Goal: Task Accomplishment & Management: Manage account settings

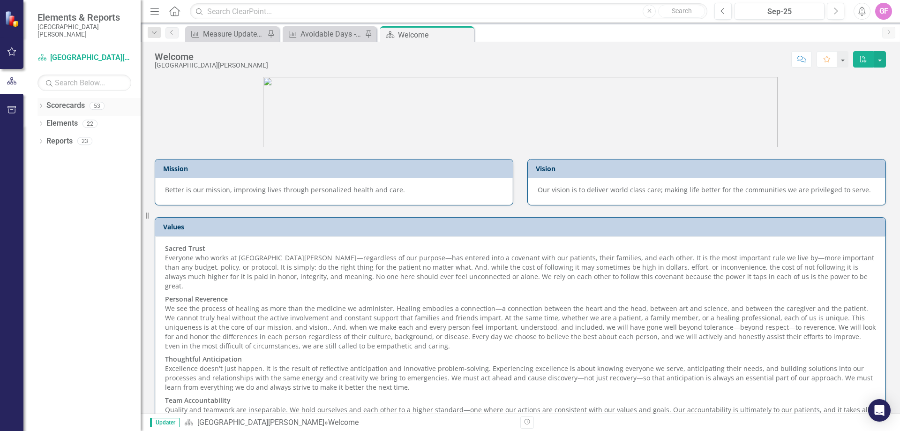
click at [41, 107] on icon "Dropdown" at bounding box center [41, 106] width 7 height 5
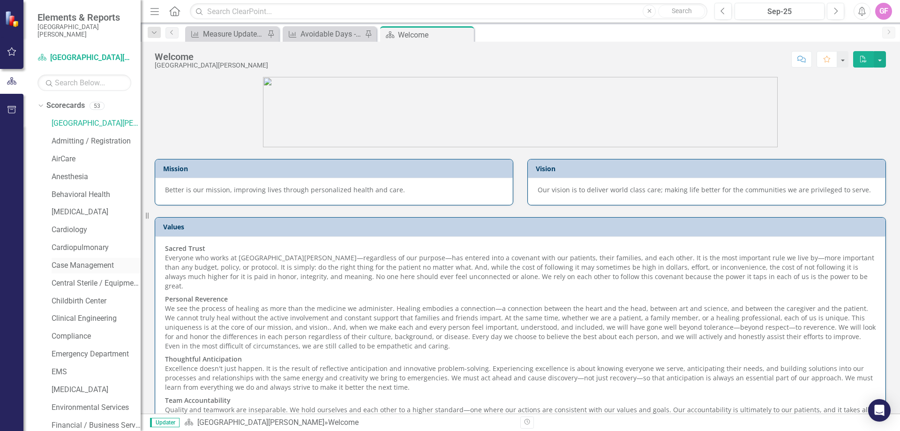
click at [83, 263] on link "Case Management" at bounding box center [96, 265] width 89 height 11
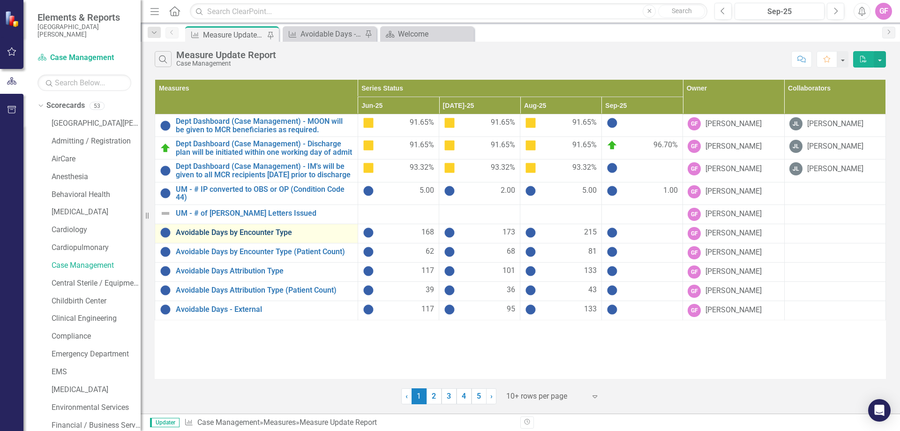
click at [233, 237] on link "Avoidable Days by Encounter Type" at bounding box center [264, 232] width 177 height 8
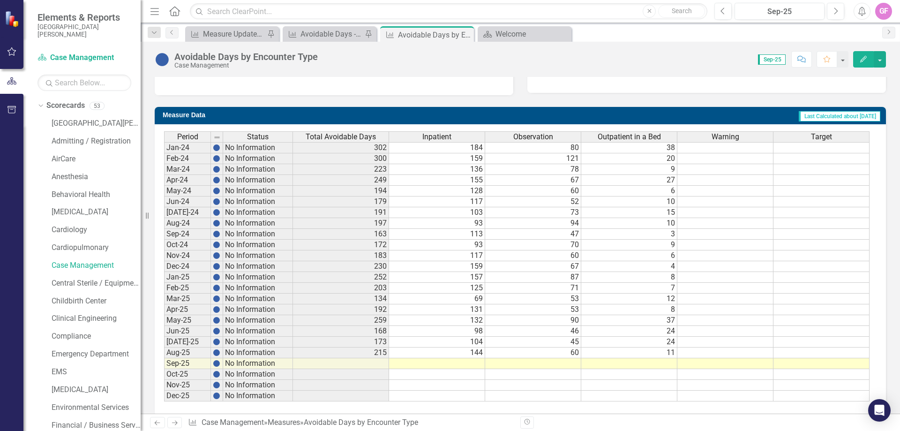
scroll to position [339, 0]
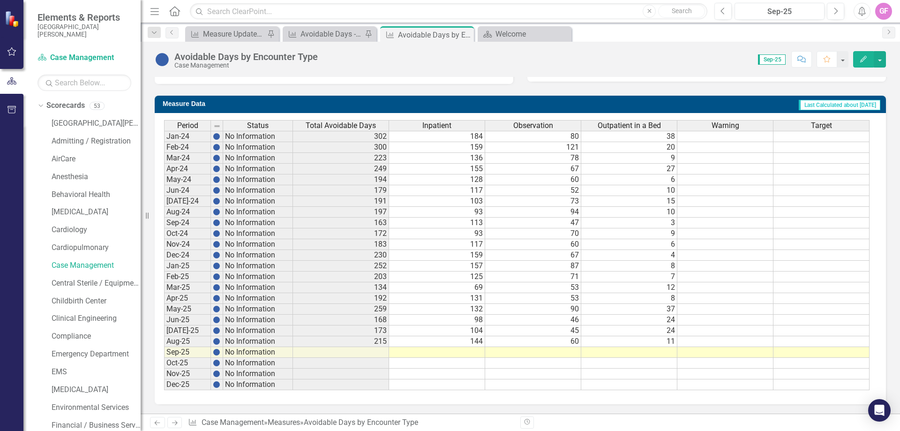
click at [473, 353] on td at bounding box center [437, 352] width 96 height 11
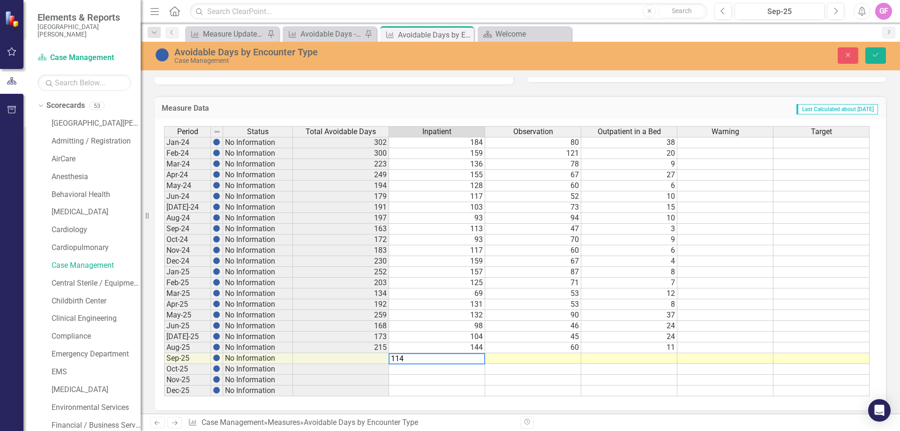
type textarea "114"
click at [573, 357] on td at bounding box center [533, 358] width 96 height 11
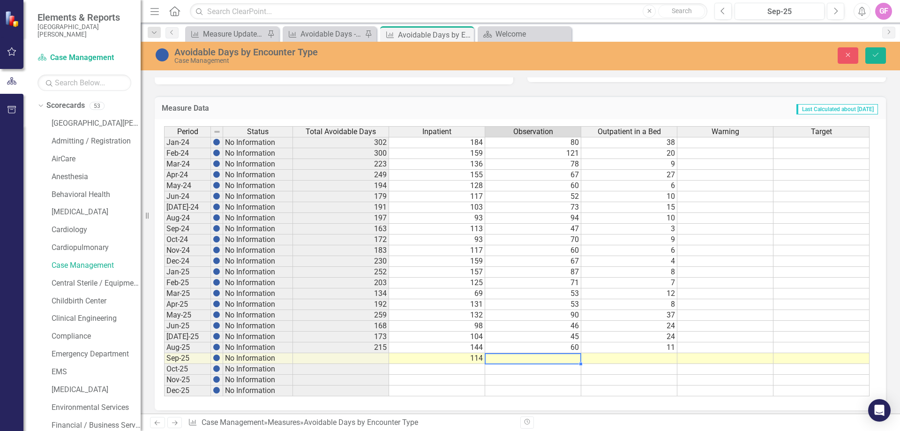
click at [551, 358] on td at bounding box center [533, 358] width 96 height 11
click at [553, 359] on td at bounding box center [533, 358] width 96 height 11
type textarea "42"
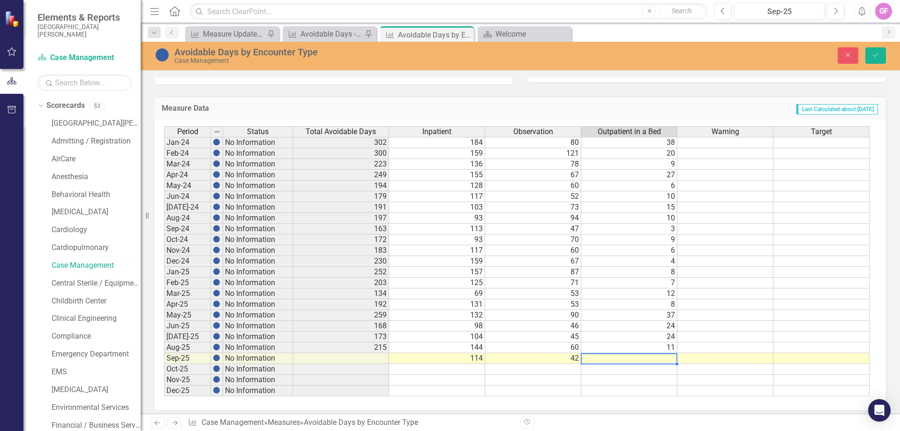
click at [660, 357] on td at bounding box center [629, 358] width 96 height 11
click at [656, 361] on td at bounding box center [629, 358] width 96 height 11
click at [661, 357] on td at bounding box center [629, 358] width 96 height 11
type textarea "27"
click at [766, 281] on td at bounding box center [725, 283] width 96 height 11
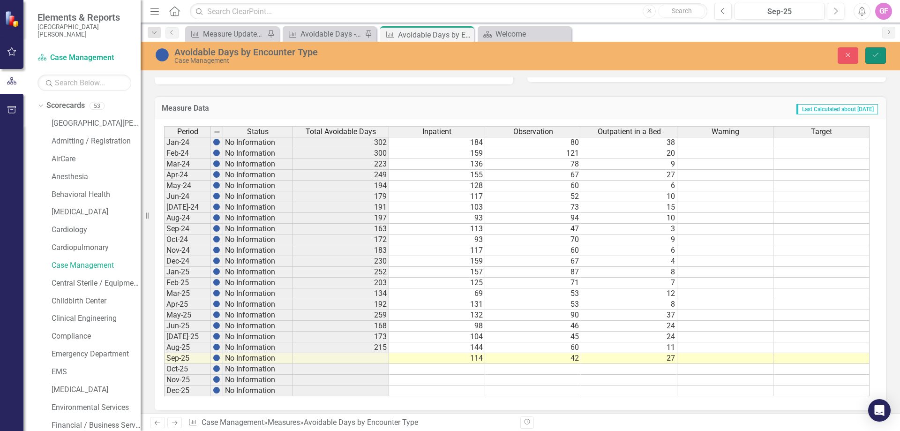
click at [878, 56] on icon "Save" at bounding box center [876, 55] width 8 height 7
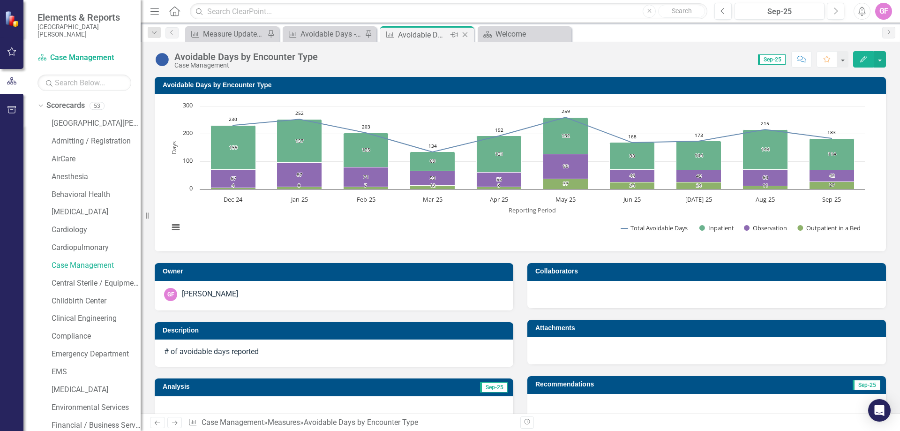
click at [465, 34] on icon "Close" at bounding box center [464, 35] width 9 height 8
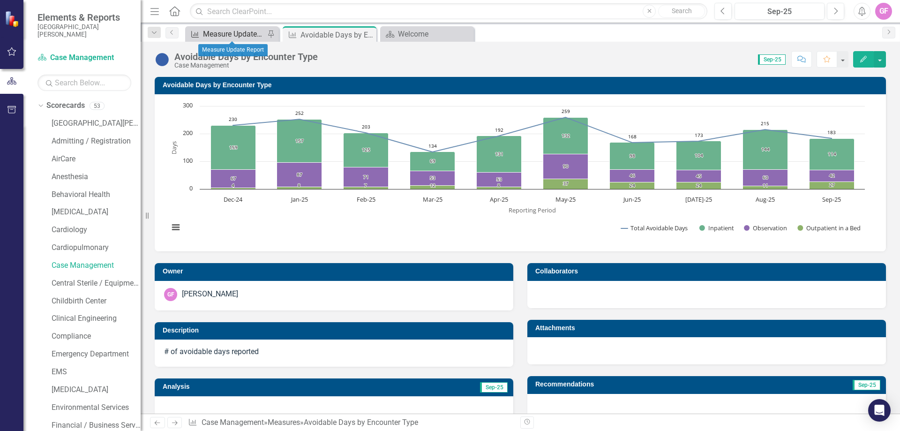
click at [222, 33] on div "Measure Update Report" at bounding box center [234, 34] width 62 height 12
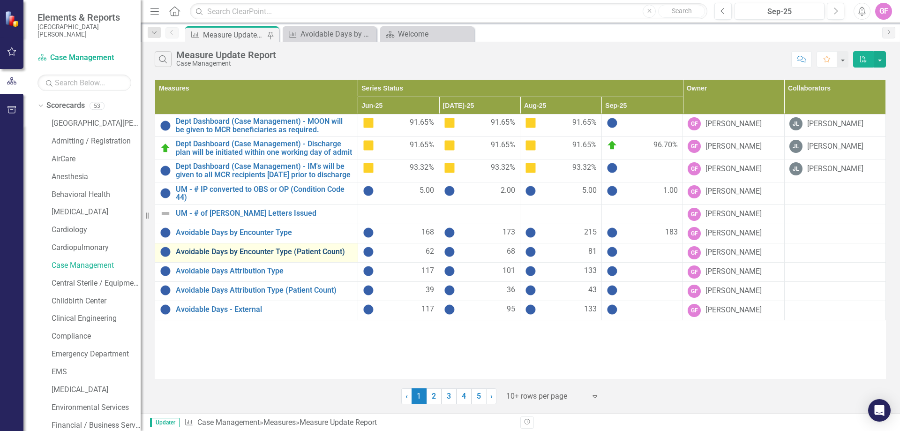
click at [258, 256] on link "Avoidable Days by Encounter Type (Patient Count)" at bounding box center [264, 252] width 177 height 8
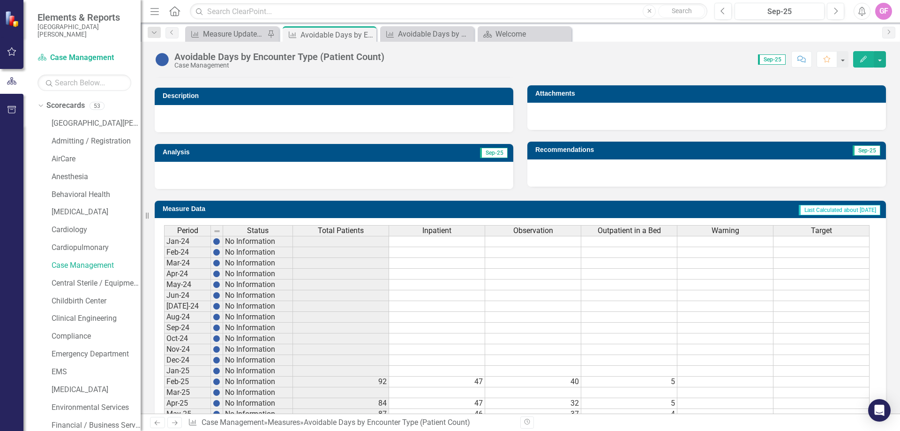
scroll to position [339, 0]
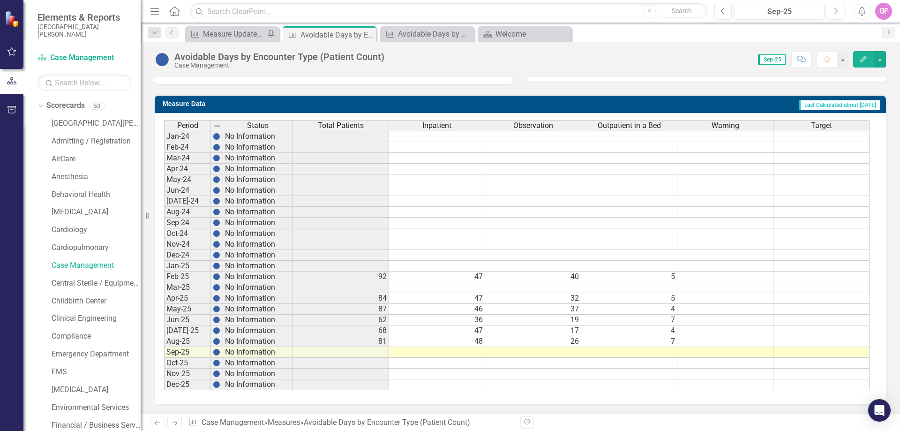
click at [462, 351] on td at bounding box center [437, 352] width 96 height 11
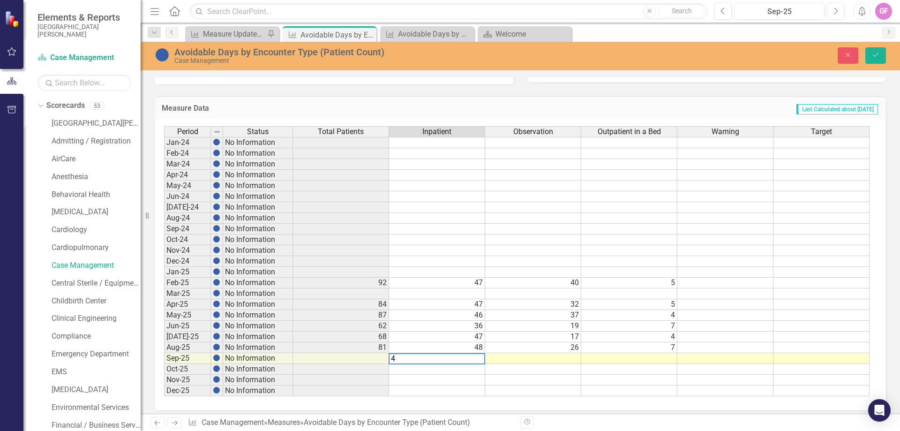
type textarea "49"
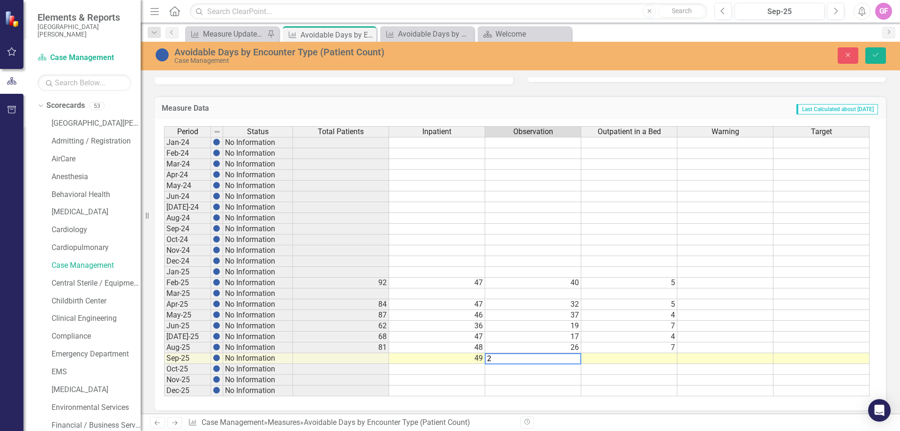
type textarea "22"
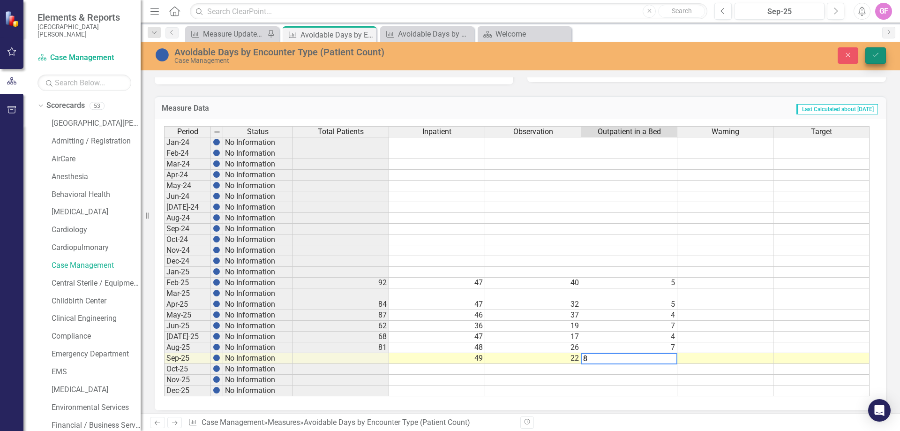
type textarea "8"
click at [875, 52] on icon "Save" at bounding box center [876, 55] width 8 height 7
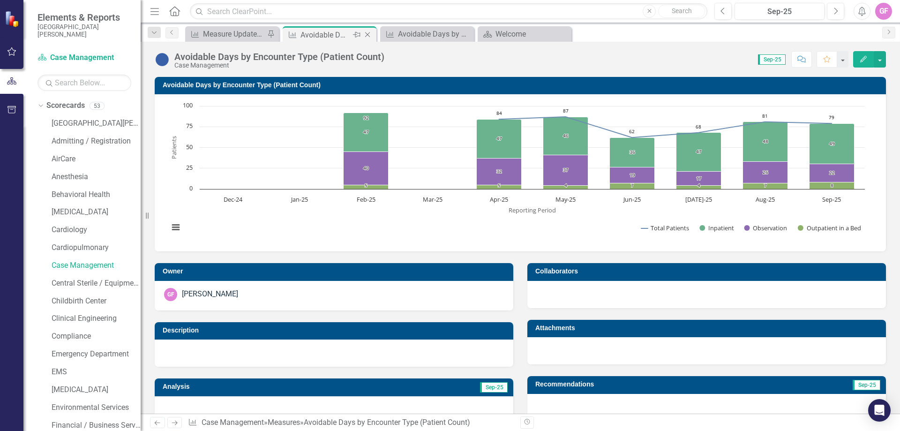
click at [370, 34] on icon "Close" at bounding box center [367, 35] width 9 height 8
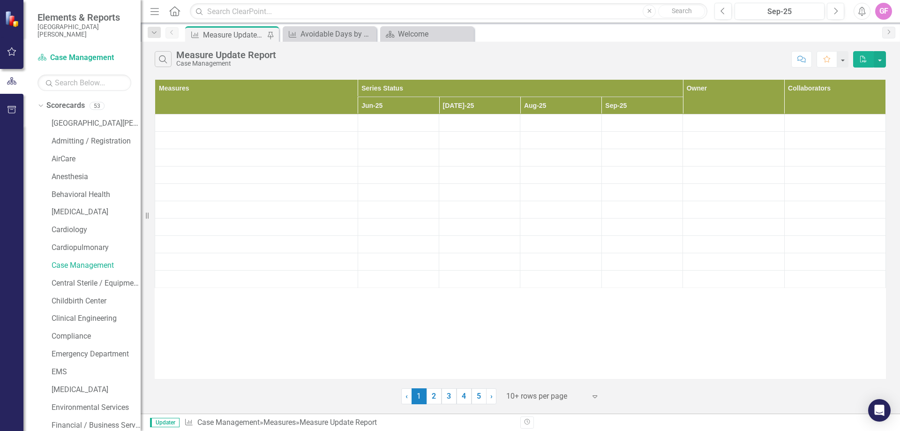
click at [249, 36] on div "Measure Update Report" at bounding box center [234, 35] width 62 height 12
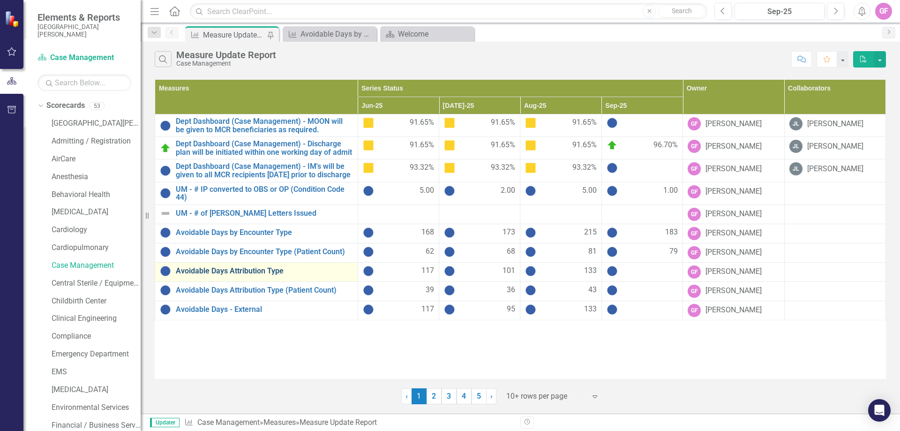
click at [217, 275] on link "Avoidable Days Attribution Type" at bounding box center [264, 271] width 177 height 8
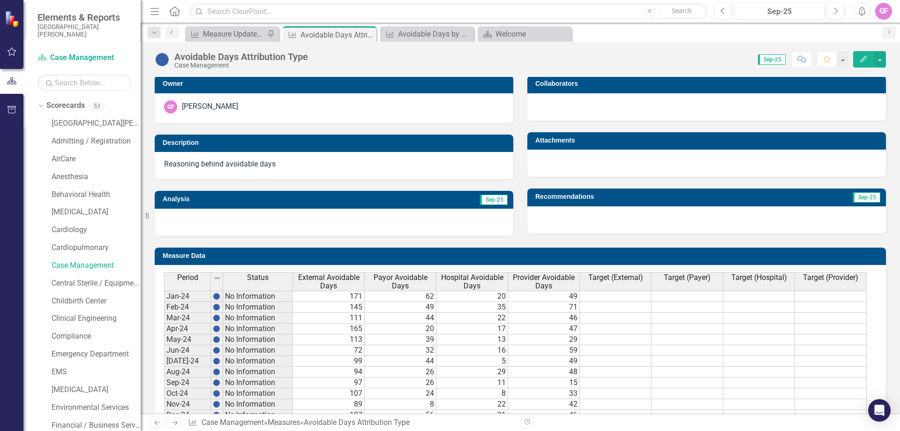
scroll to position [328, 0]
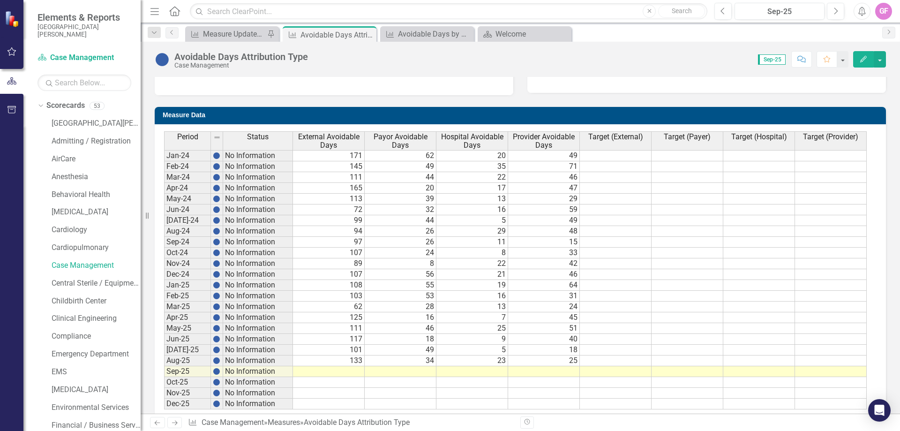
click at [353, 372] on td at bounding box center [329, 371] width 72 height 11
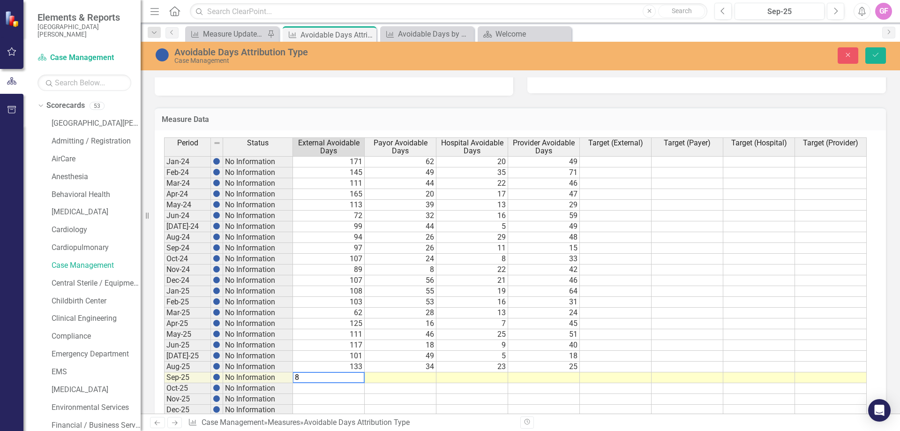
type textarea "86"
type textarea "28"
type textarea "21"
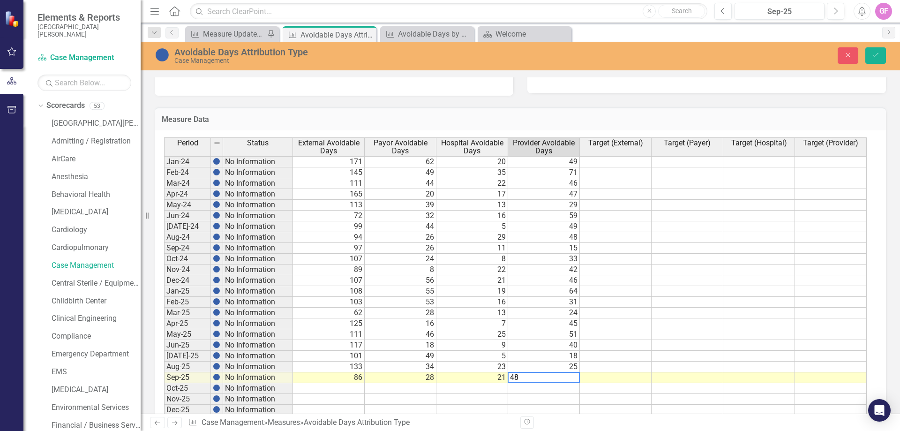
type textarea "48"
click at [674, 245] on td at bounding box center [688, 248] width 72 height 11
click at [878, 58] on icon "Save" at bounding box center [876, 55] width 8 height 7
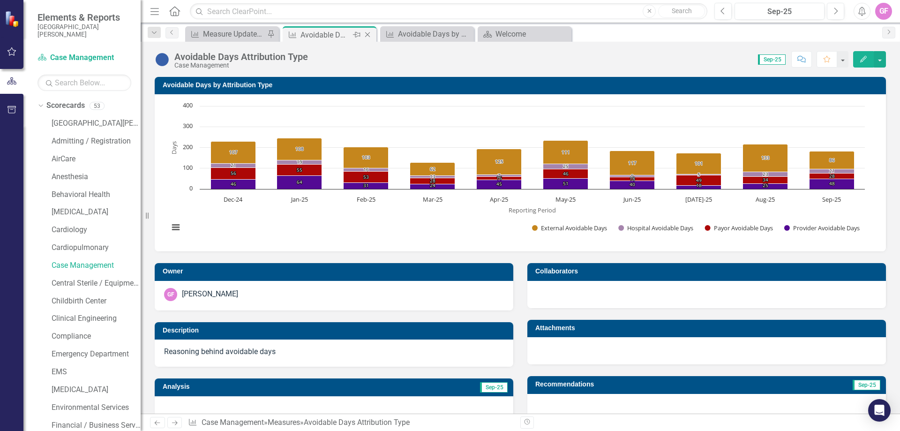
click at [368, 36] on icon "Close" at bounding box center [367, 35] width 9 height 8
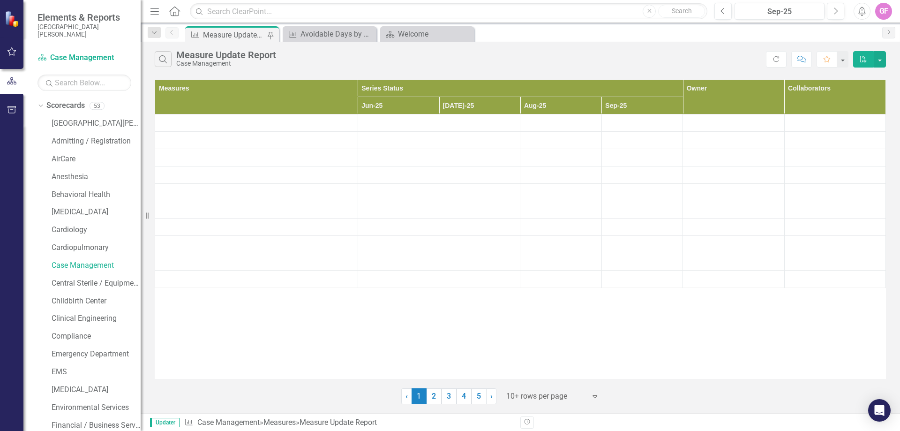
click at [233, 31] on div "Measure Update Report" at bounding box center [234, 35] width 62 height 12
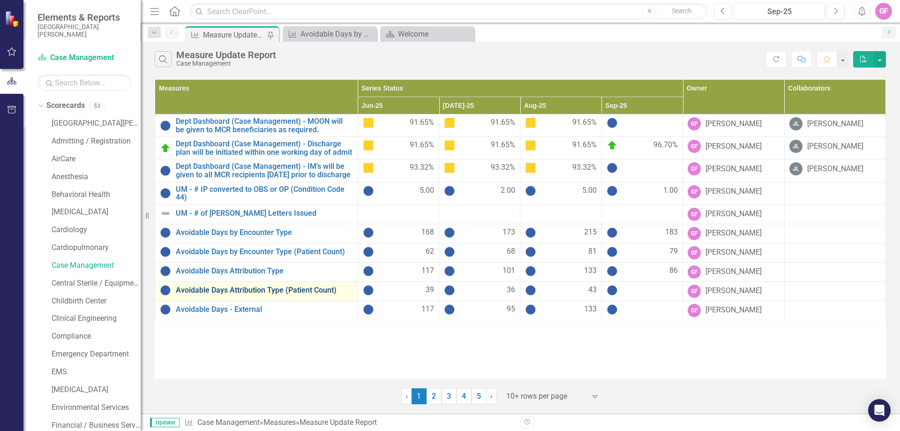
click at [235, 294] on link "Avoidable Days Attribution Type (Patient Count)" at bounding box center [264, 290] width 177 height 8
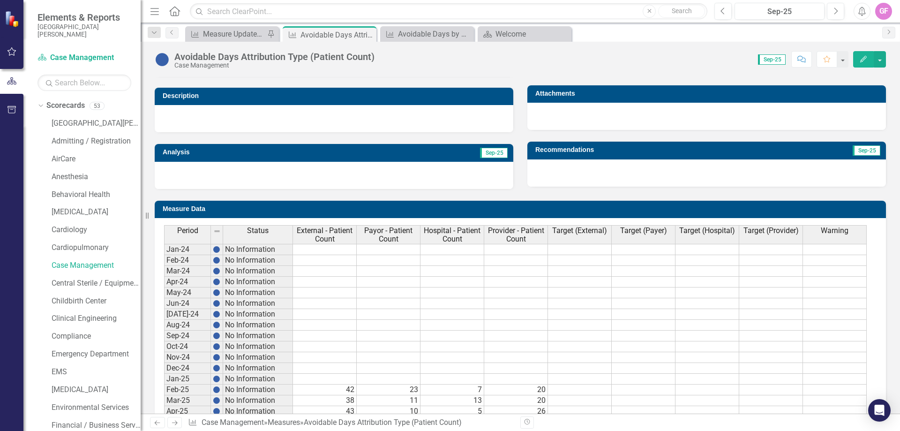
scroll to position [347, 0]
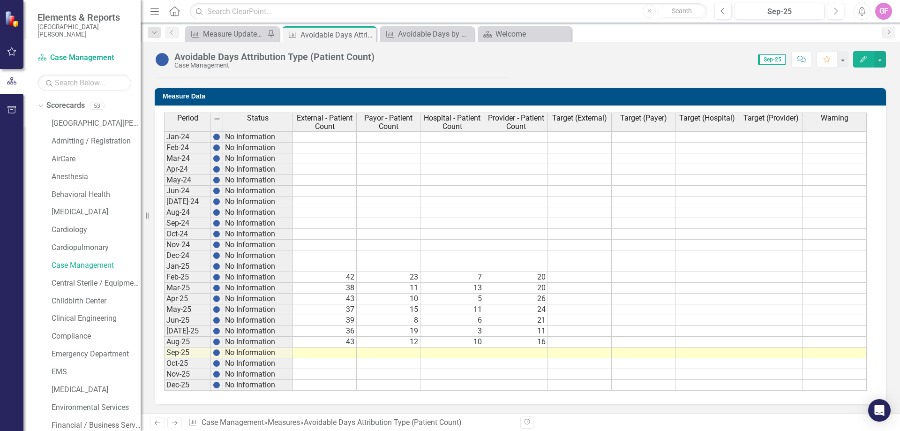
click at [346, 350] on td at bounding box center [325, 352] width 64 height 11
type textarea "35"
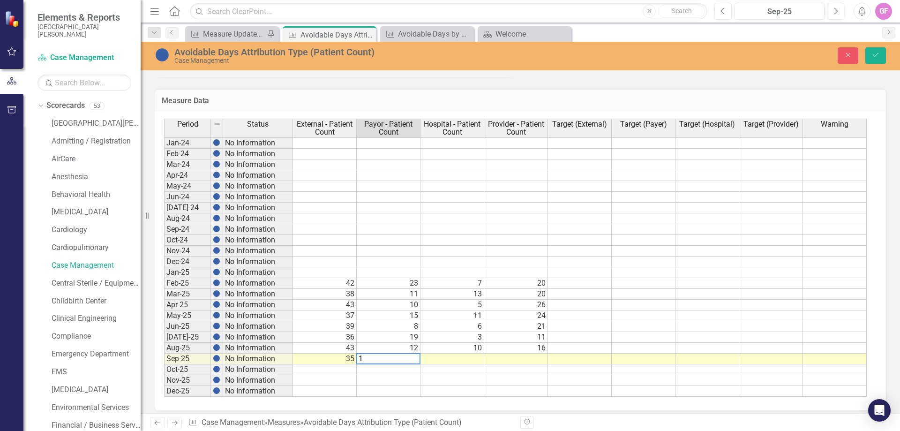
type textarea "11"
type textarea "9"
type textarea "24"
click at [648, 271] on td at bounding box center [644, 272] width 64 height 11
click at [877, 54] on icon "Save" at bounding box center [876, 55] width 8 height 7
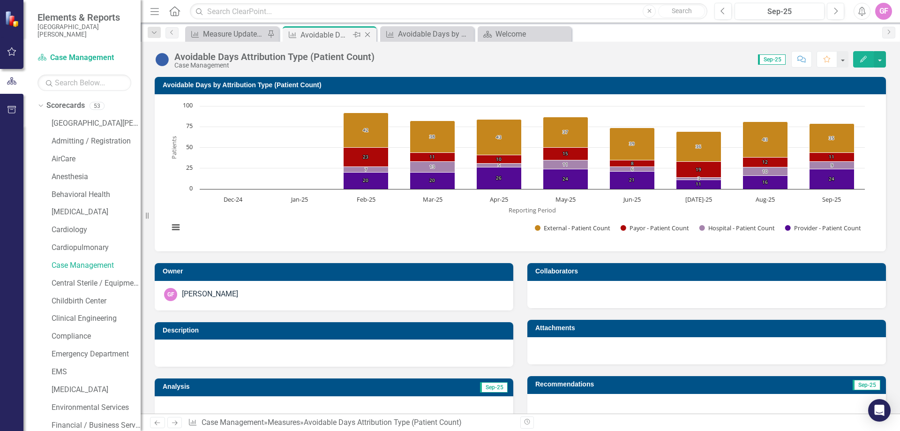
click at [365, 33] on icon "Close" at bounding box center [367, 35] width 9 height 8
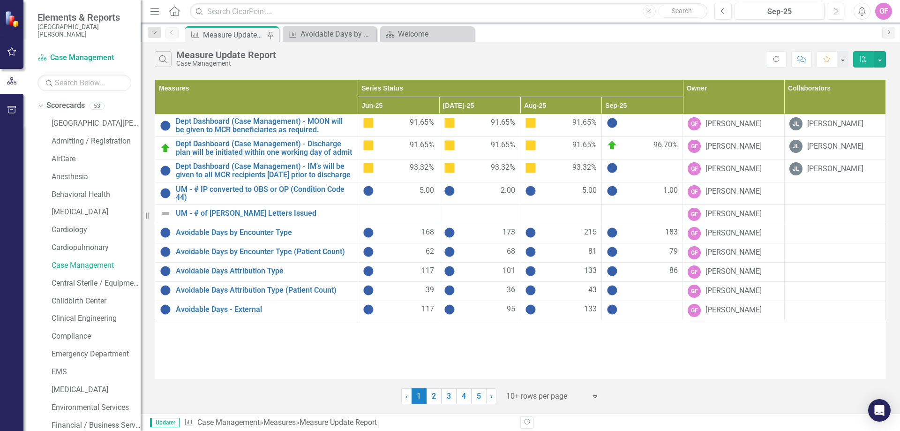
click at [243, 34] on div "Measure Update Report" at bounding box center [234, 35] width 62 height 12
click at [215, 314] on link "Avoidable Days - External" at bounding box center [264, 309] width 177 height 8
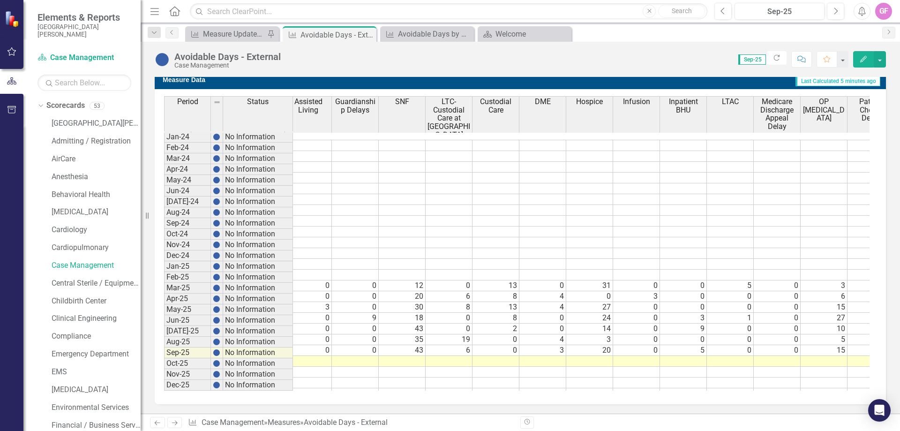
scroll to position [0, 58]
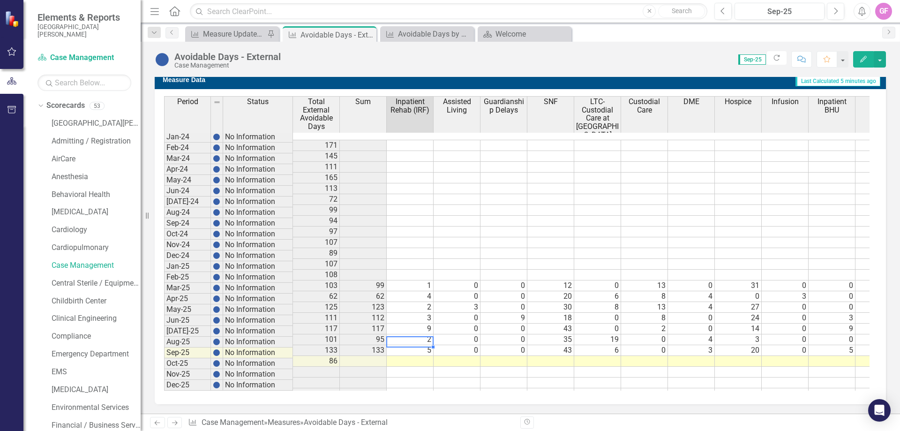
click at [416, 345] on td "5" at bounding box center [410, 350] width 47 height 11
click at [415, 356] on td at bounding box center [410, 361] width 47 height 11
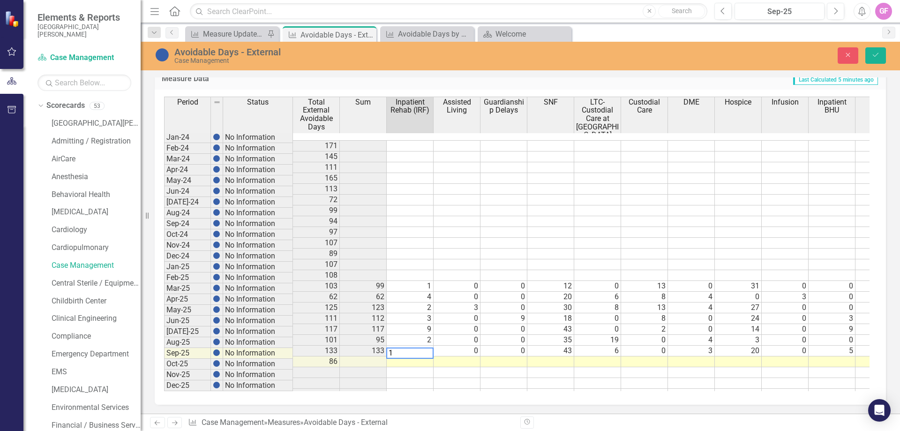
type textarea "11"
type textarea "0"
type textarea "18"
type textarea "0"
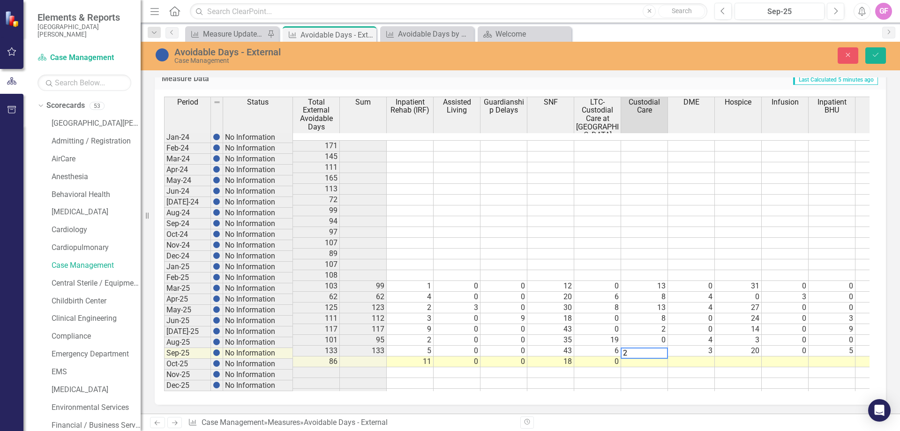
type textarea "20"
type textarea "7"
type textarea "10"
type textarea "0"
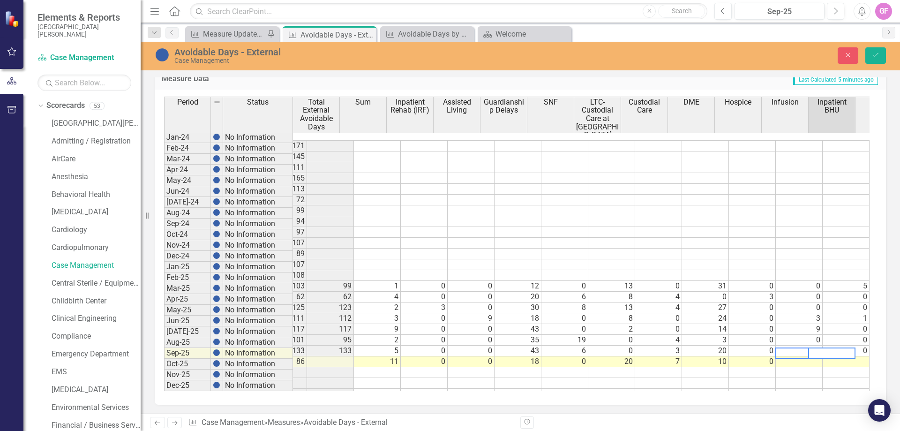
scroll to position [0, 33]
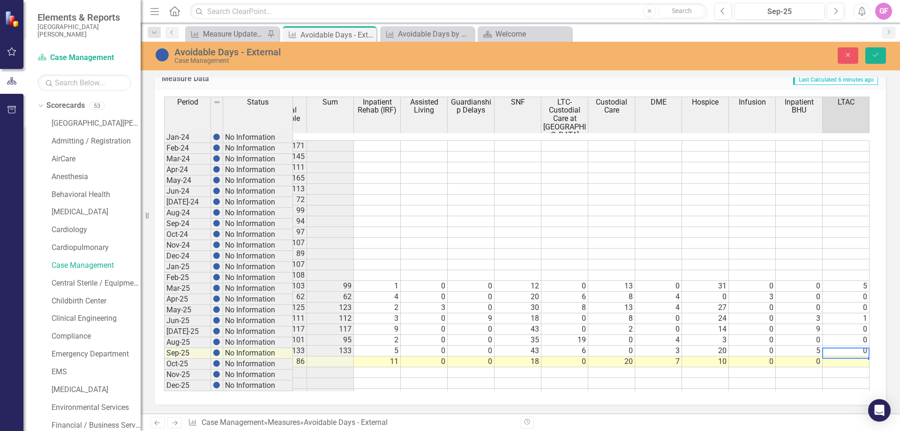
type textarea "0"
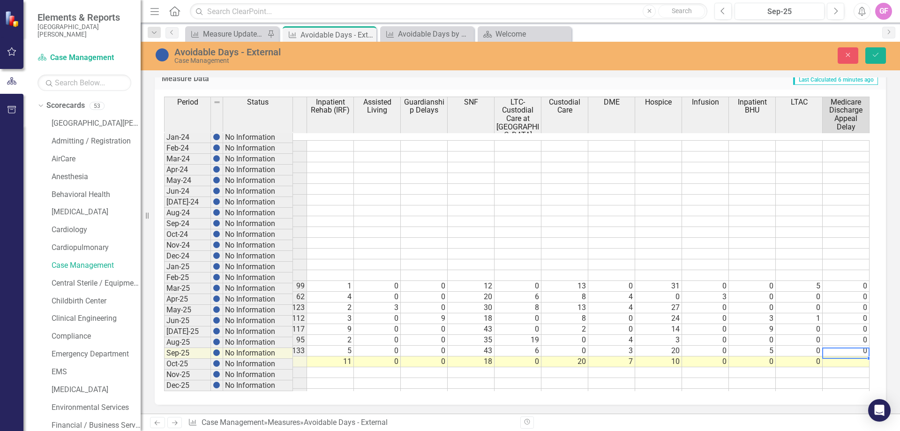
type textarea "0"
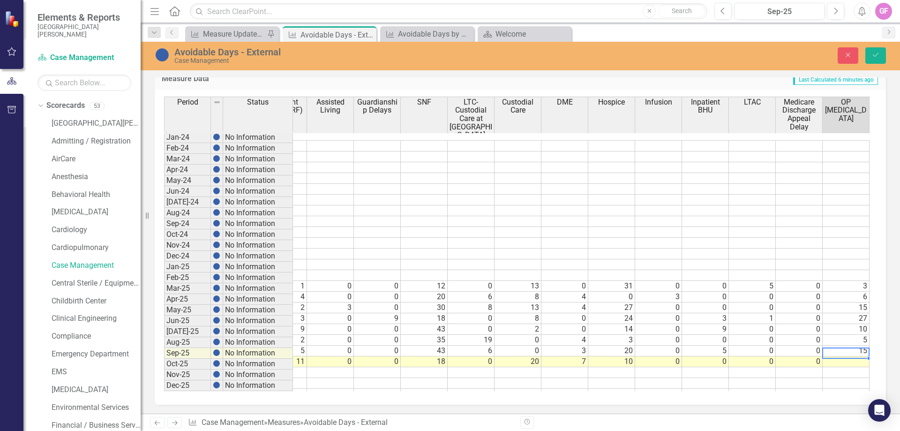
type textarea "3"
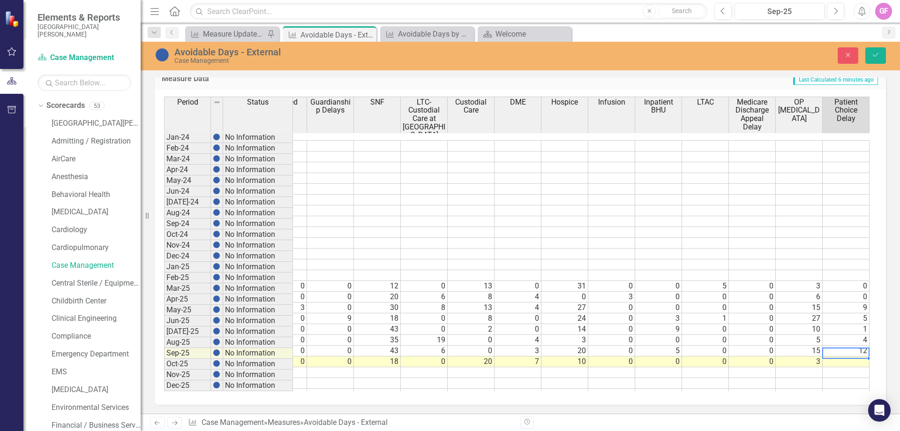
type textarea "2"
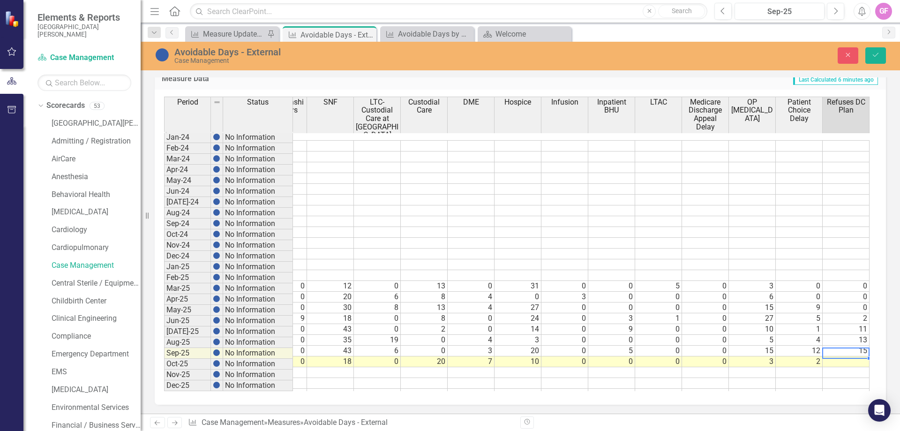
type textarea "7"
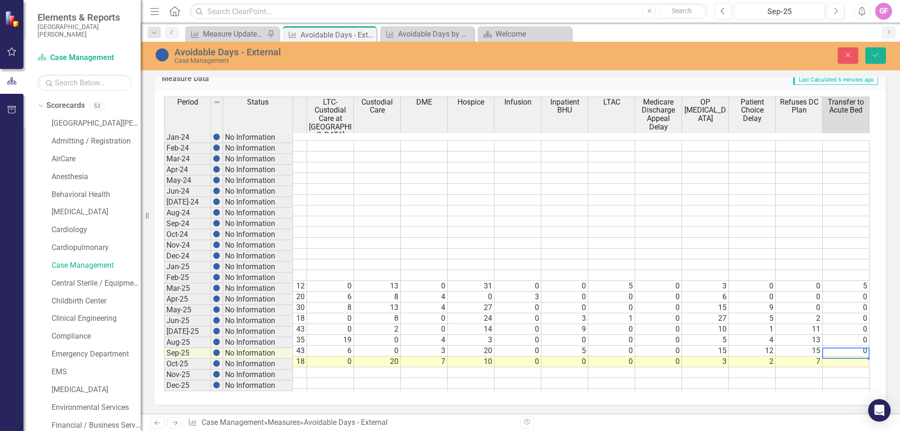
type textarea "1"
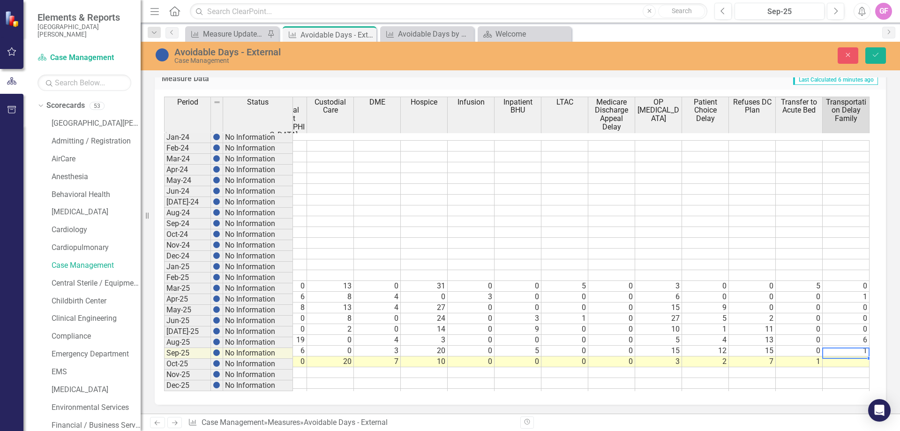
type textarea "7"
type textarea "0"
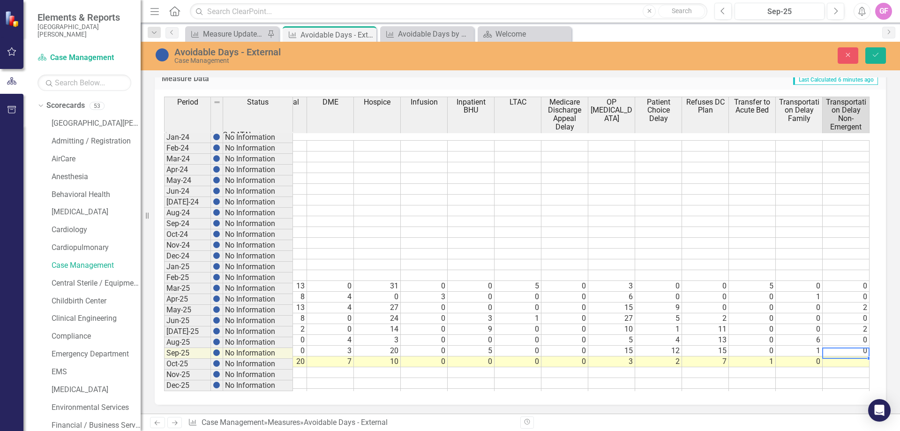
type textarea "0"
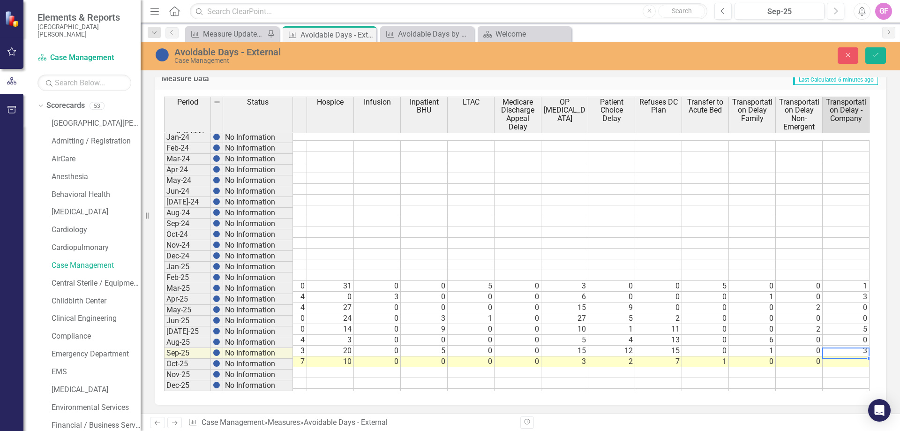
type textarea "0"
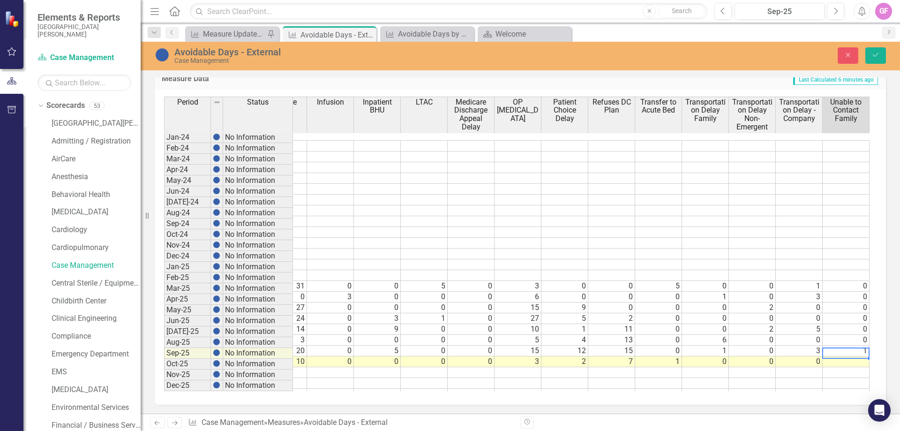
type textarea "0"
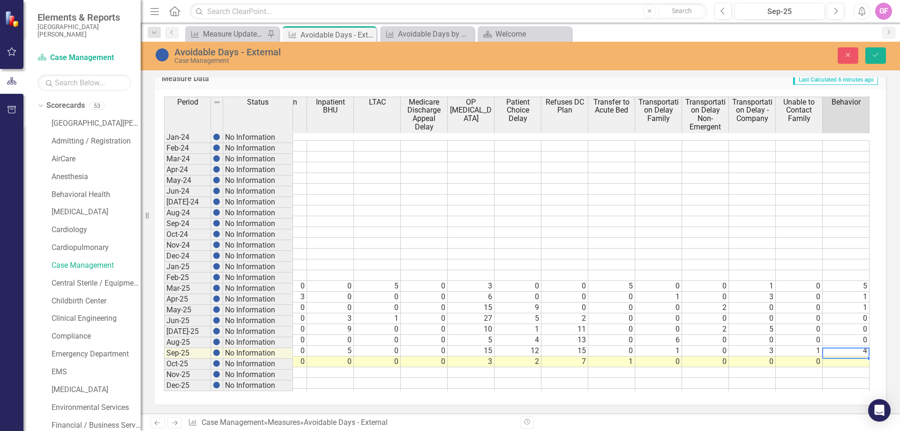
type textarea "0"
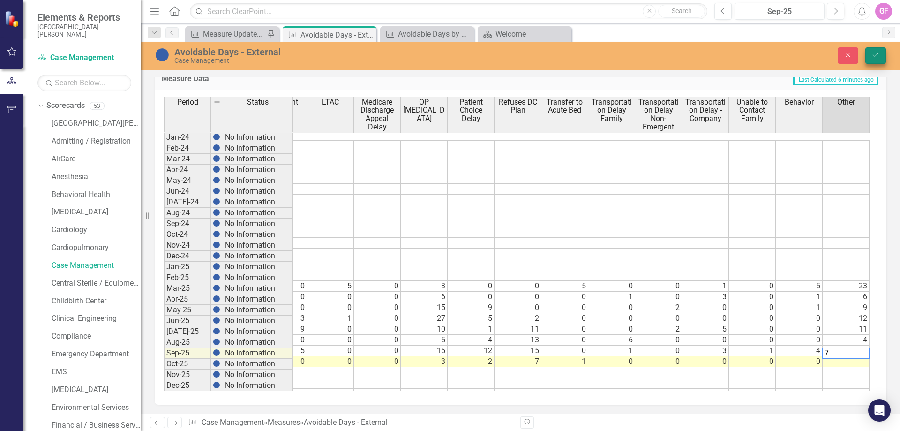
type textarea "7"
click at [874, 55] on icon "Save" at bounding box center [876, 55] width 8 height 7
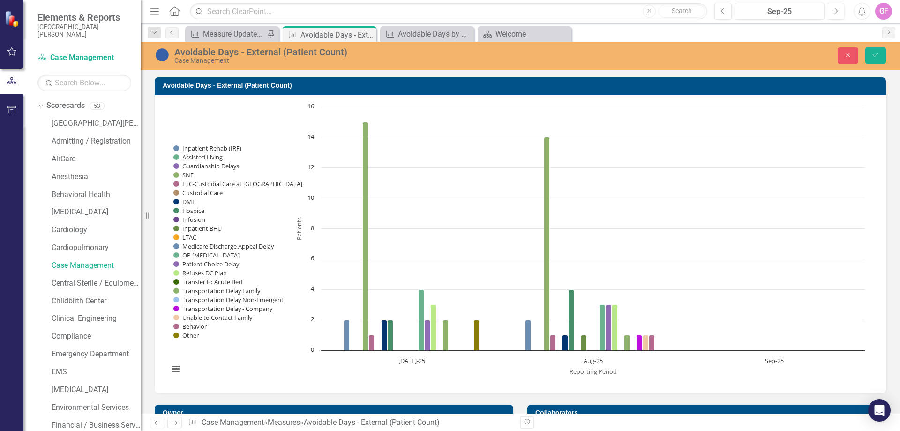
scroll to position [511, 0]
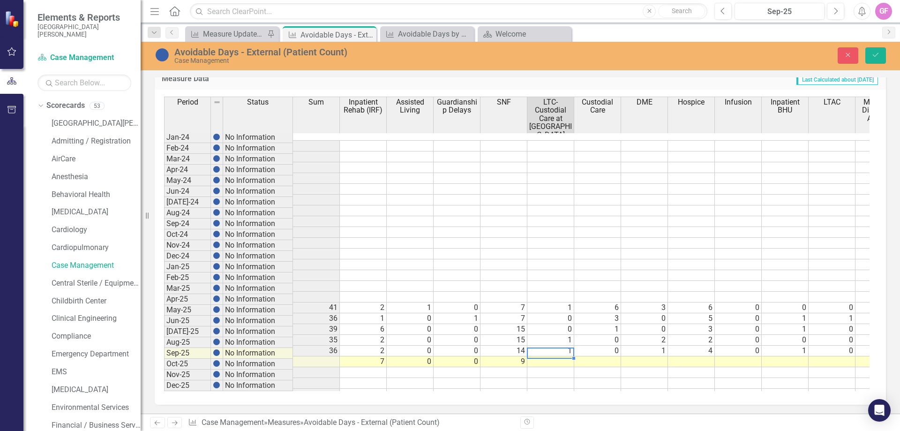
type textarea "0"
type textarea "1"
type textarea "2"
type textarea "4"
type textarea "0"
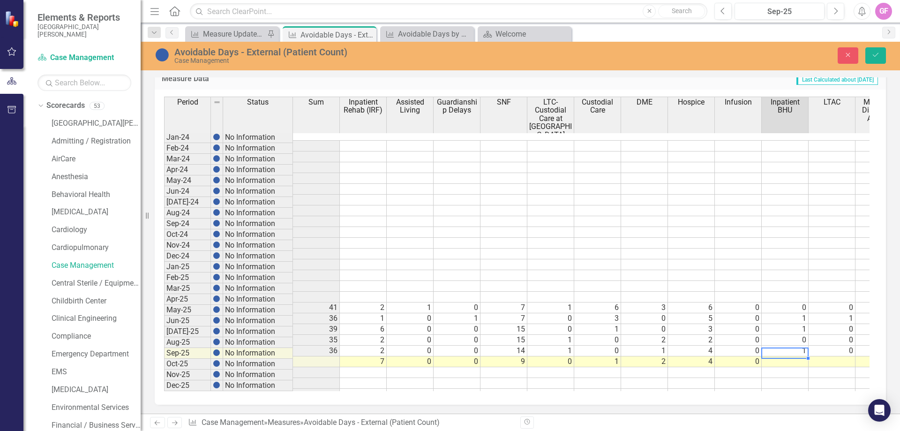
type textarea "0"
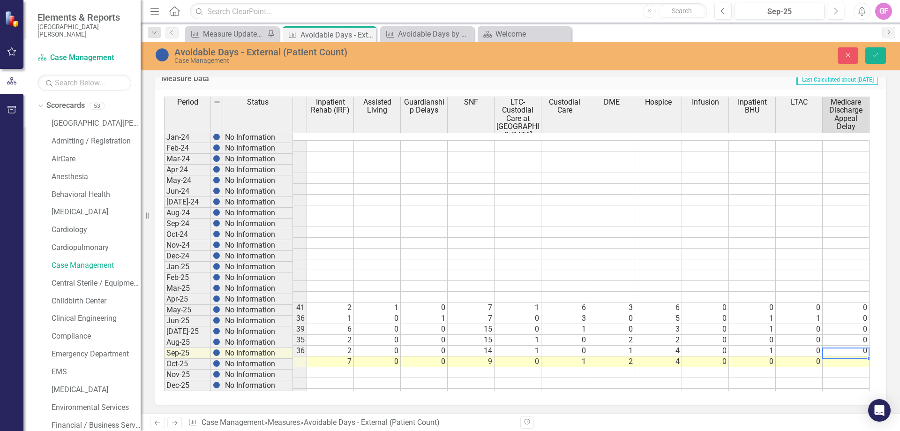
type textarea "0"
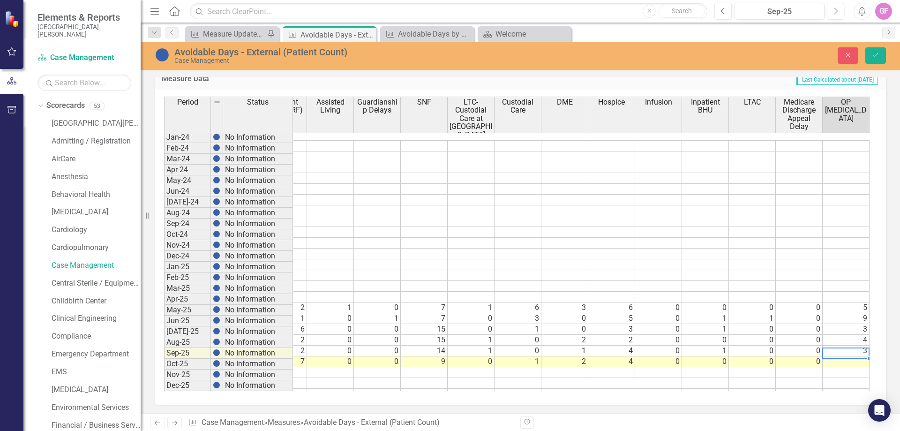
type textarea "1"
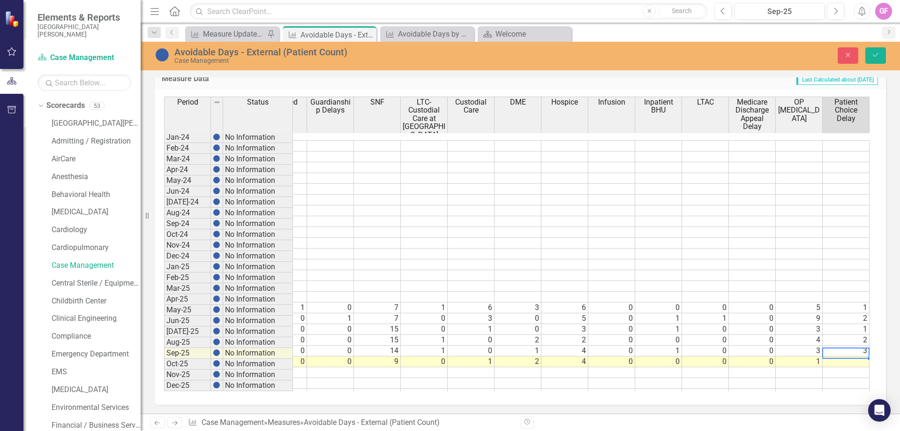
type textarea "1"
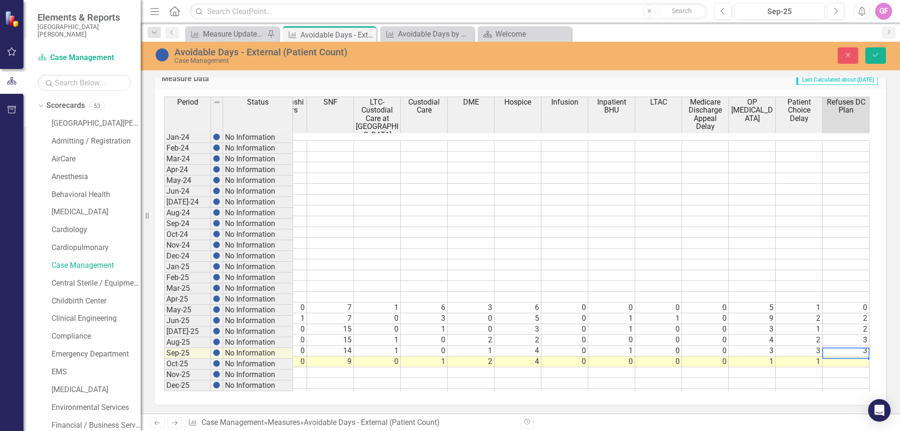
type textarea "3"
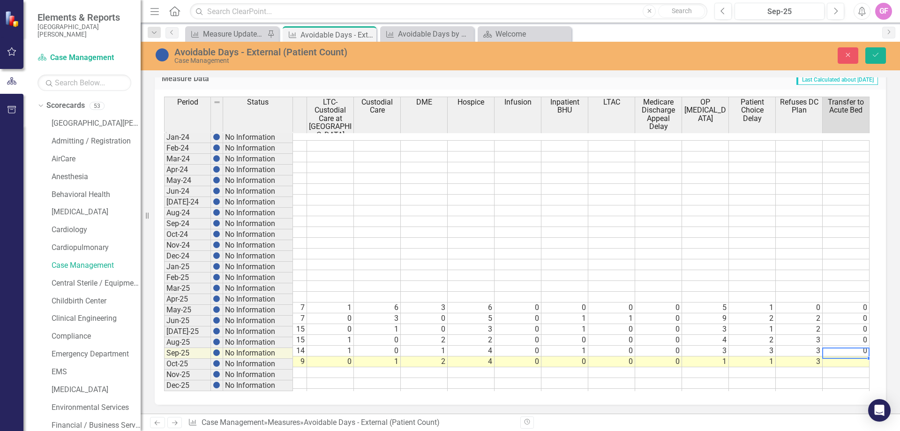
type textarea "1"
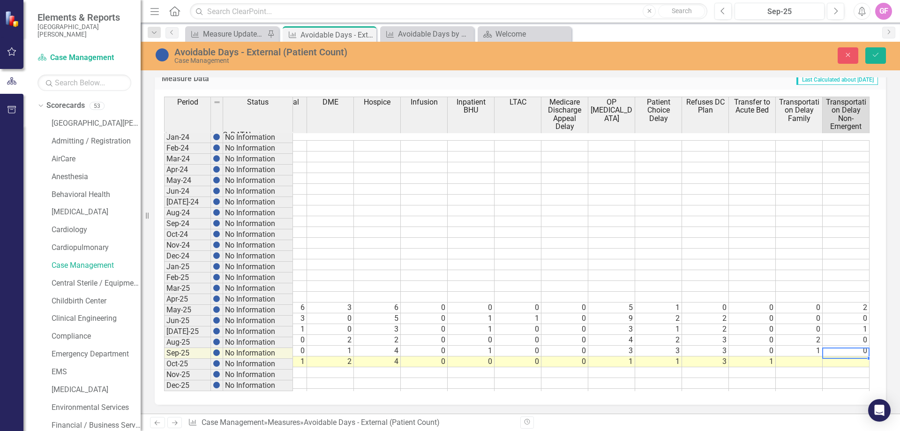
scroll to position [0, 361]
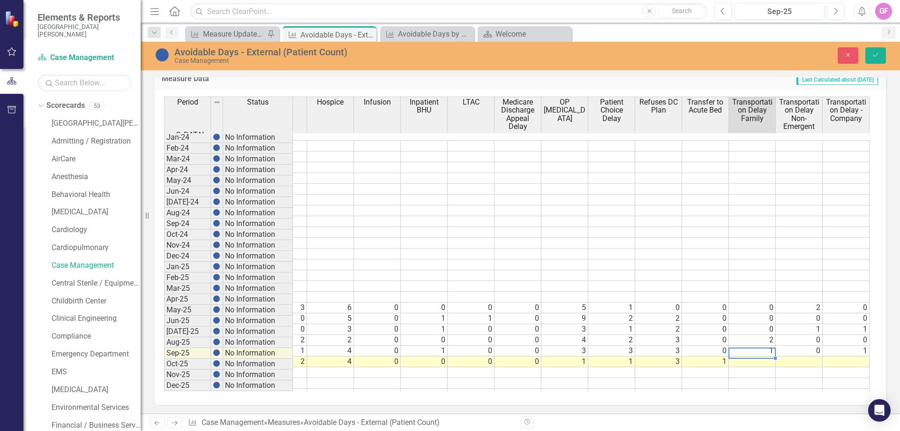
click at [744, 356] on td at bounding box center [752, 361] width 47 height 11
type textarea "0"
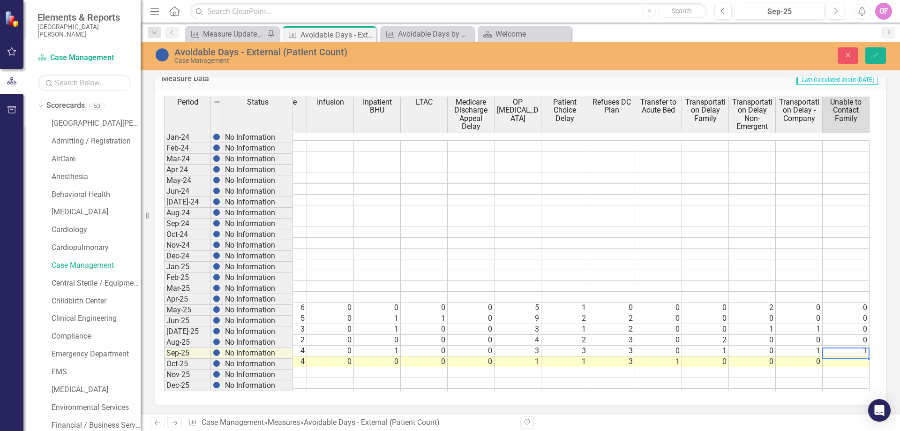
type textarea "0"
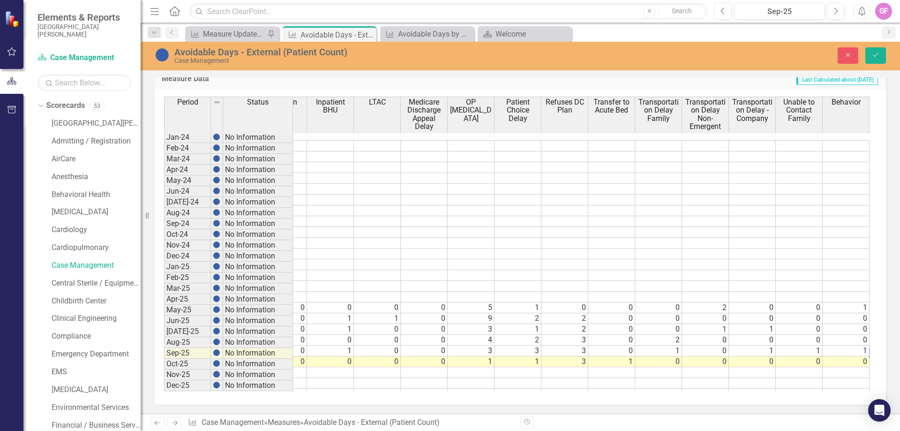
scroll to position [0, 502]
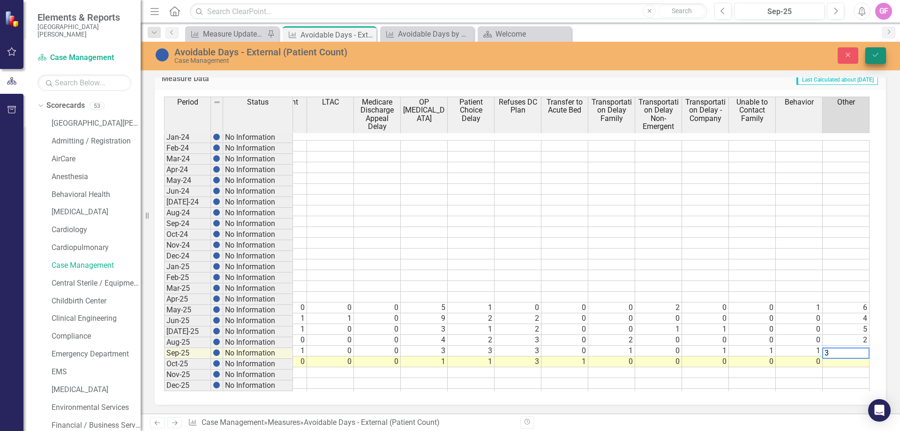
type textarea "3"
drag, startPoint x: 872, startPoint y: 50, endPoint x: 748, endPoint y: 296, distance: 275.7
click at [868, 53] on button "Save" at bounding box center [875, 55] width 21 height 16
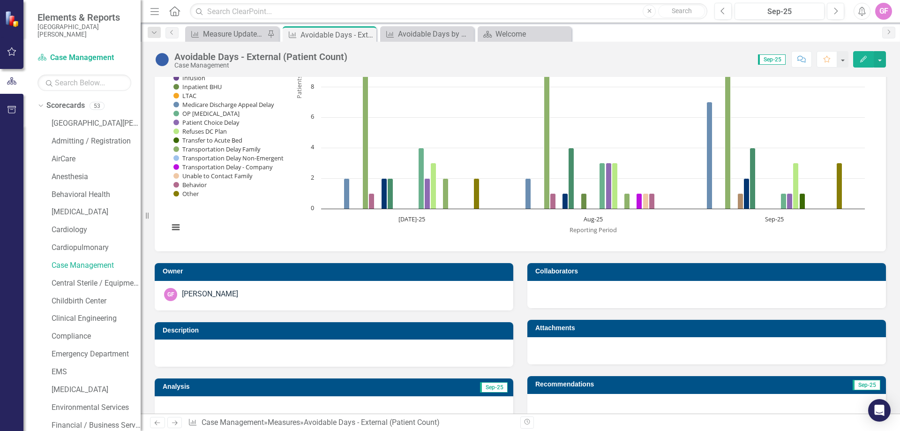
scroll to position [0, 0]
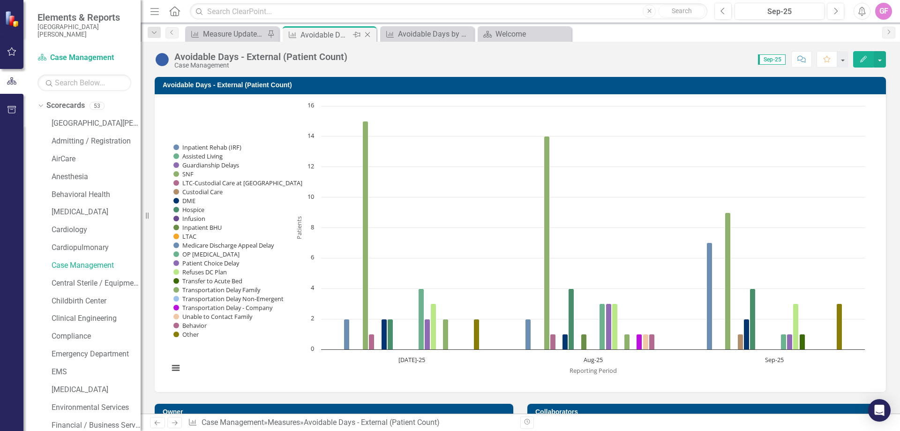
click at [367, 34] on icon "Close" at bounding box center [367, 35] width 9 height 8
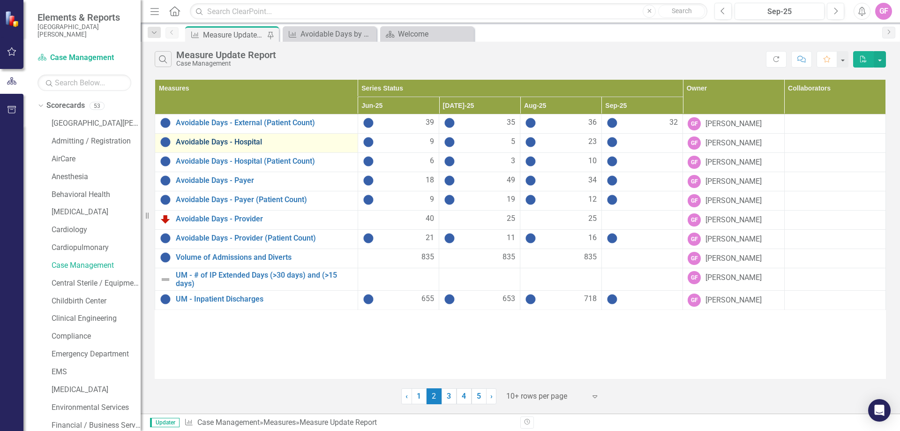
click at [234, 143] on link "Avoidable Days - Hospital" at bounding box center [264, 142] width 177 height 8
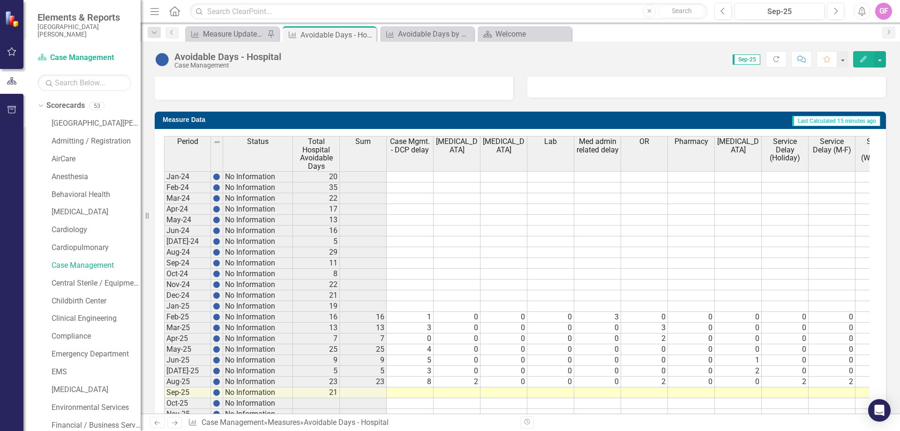
scroll to position [370, 0]
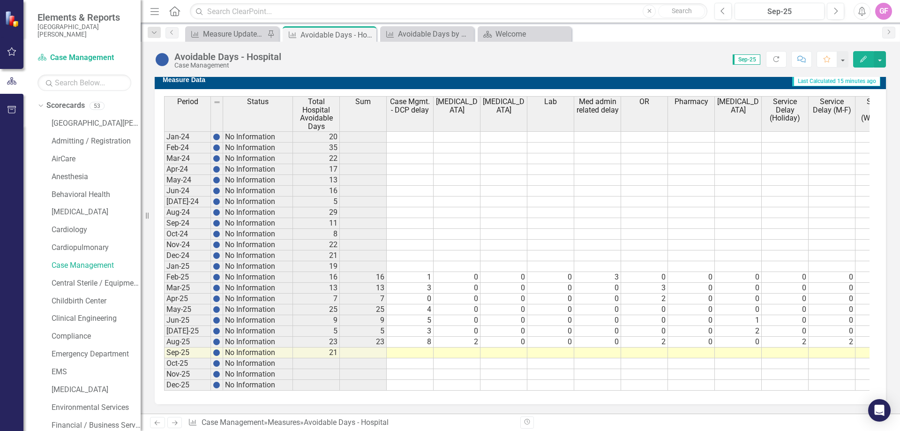
click at [408, 347] on td at bounding box center [410, 352] width 47 height 11
click at [435, 347] on td at bounding box center [457, 352] width 47 height 11
click at [424, 347] on td at bounding box center [410, 352] width 47 height 11
type textarea "6"
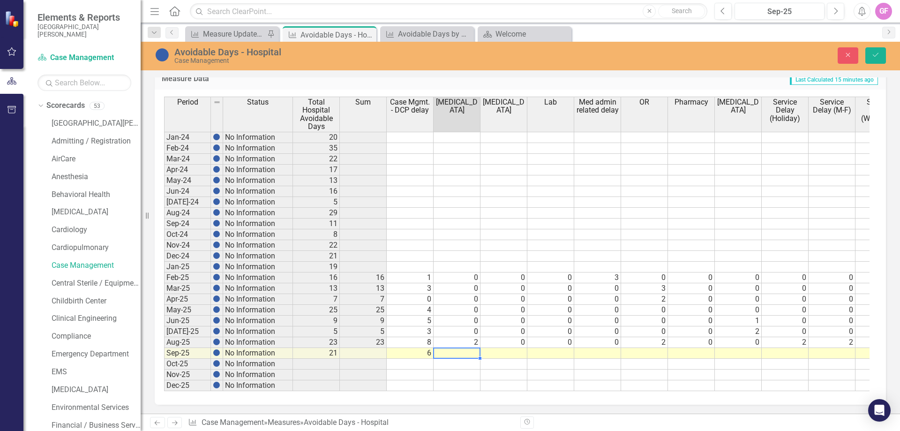
type textarea "0"
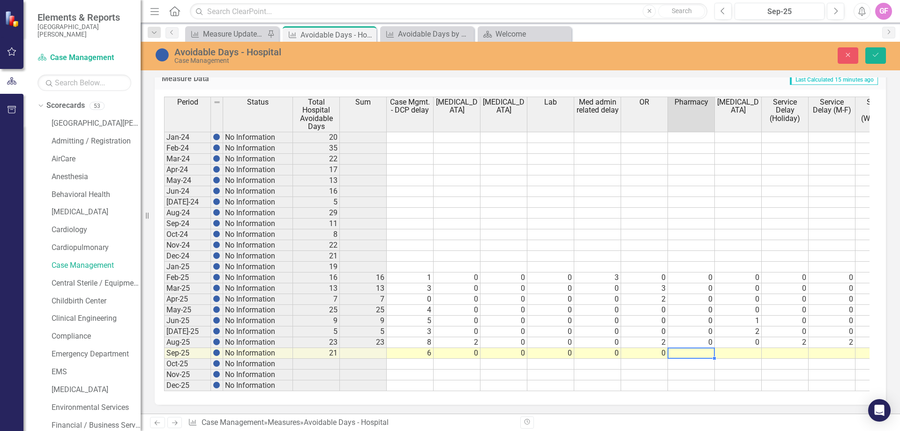
type textarea "0"
type textarea "3"
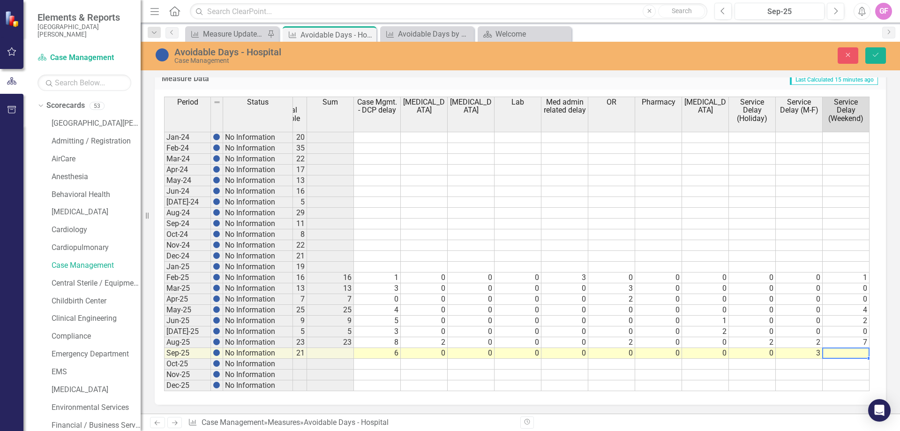
type textarea "0"
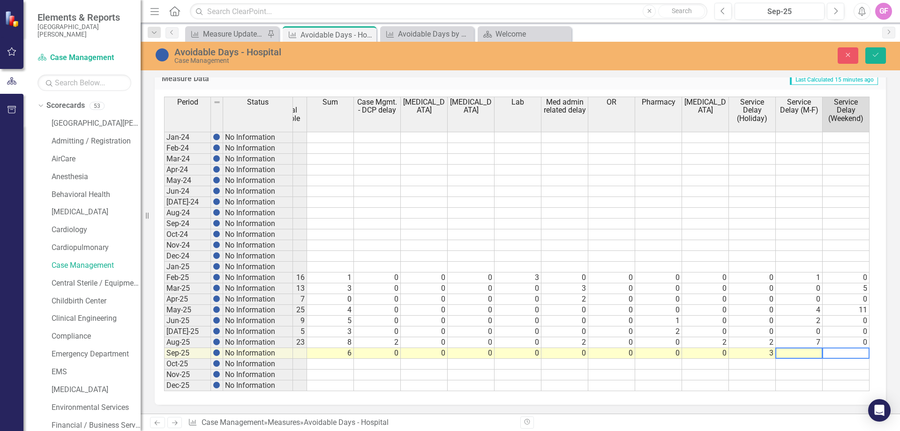
scroll to position [0, 80]
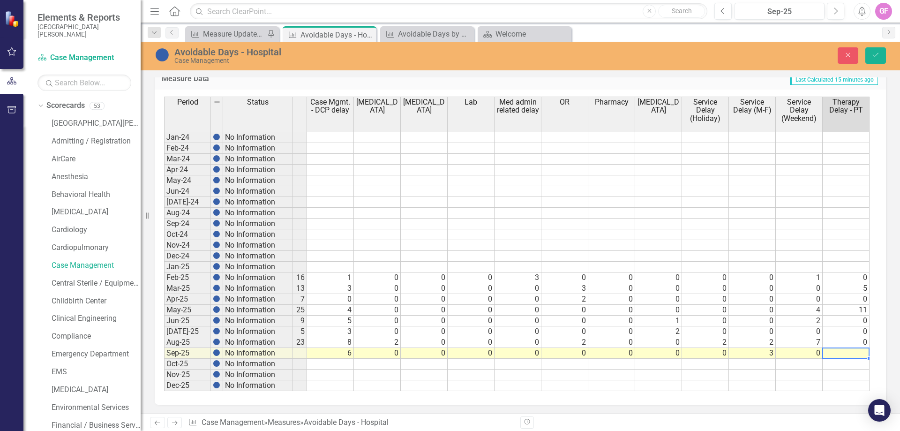
type textarea "1"
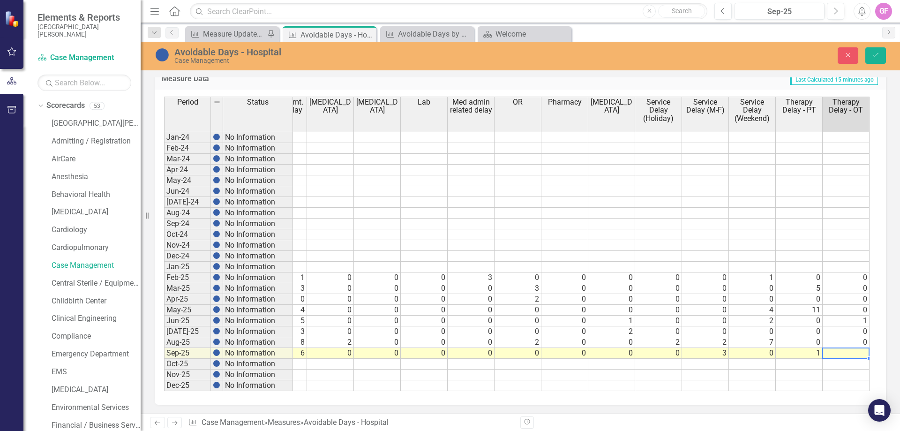
type textarea "5"
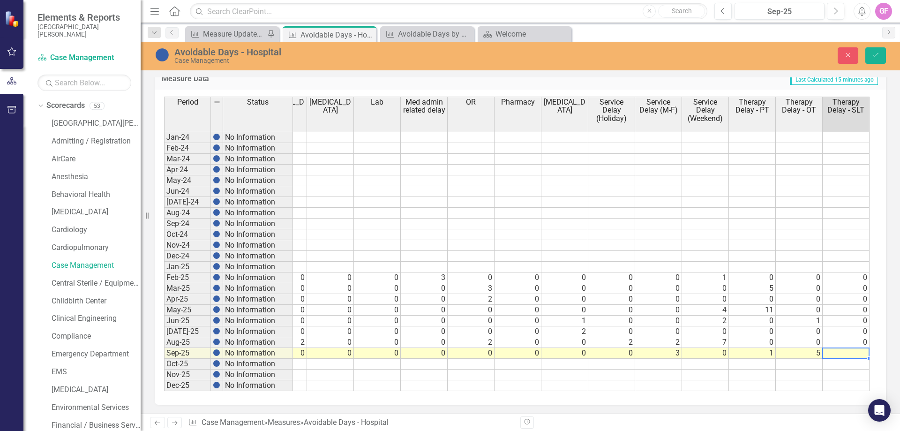
type textarea "0"
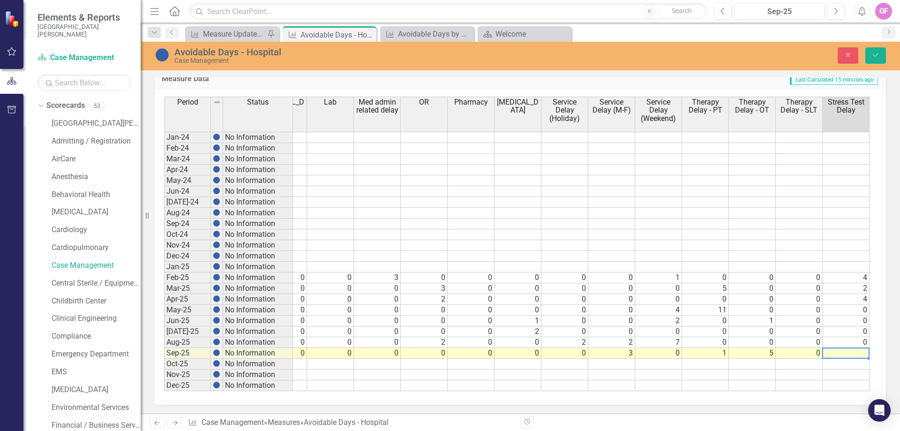
type textarea "0"
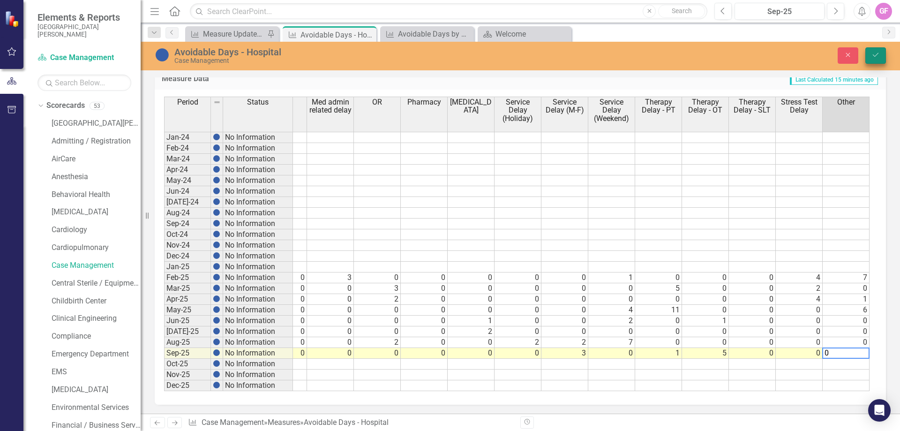
type textarea "0"
click at [881, 54] on button "Save" at bounding box center [875, 55] width 21 height 16
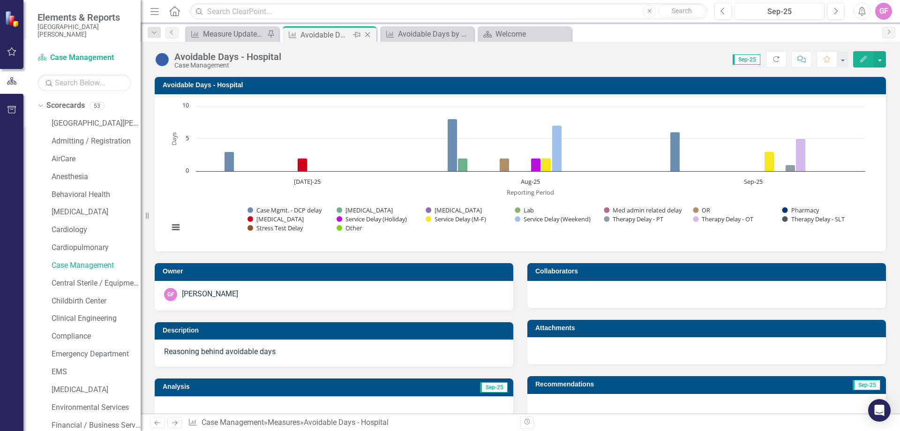
click at [365, 34] on icon "Close" at bounding box center [367, 35] width 9 height 8
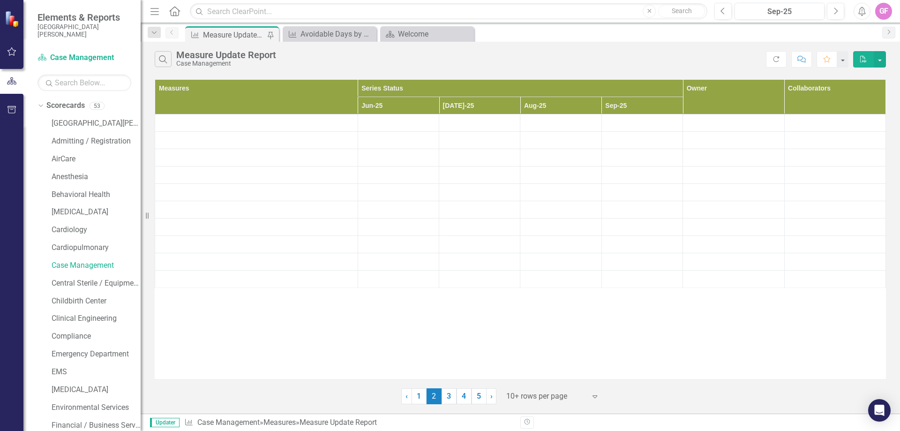
click at [204, 34] on div "Measure Update Report" at bounding box center [234, 35] width 62 height 12
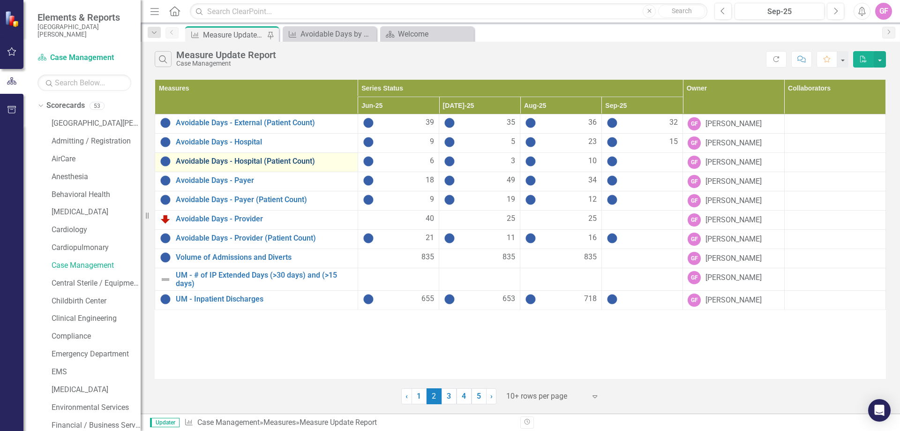
click at [220, 163] on link "Avoidable Days - Hospital (Patient Count)" at bounding box center [264, 161] width 177 height 8
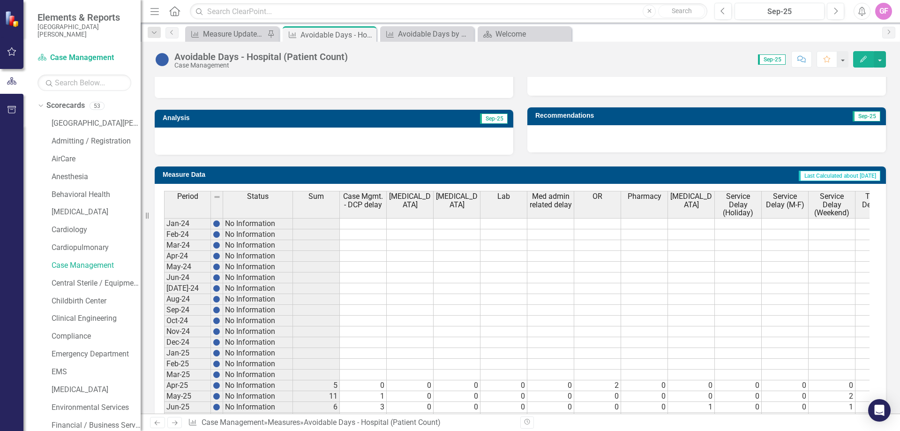
scroll to position [362, 0]
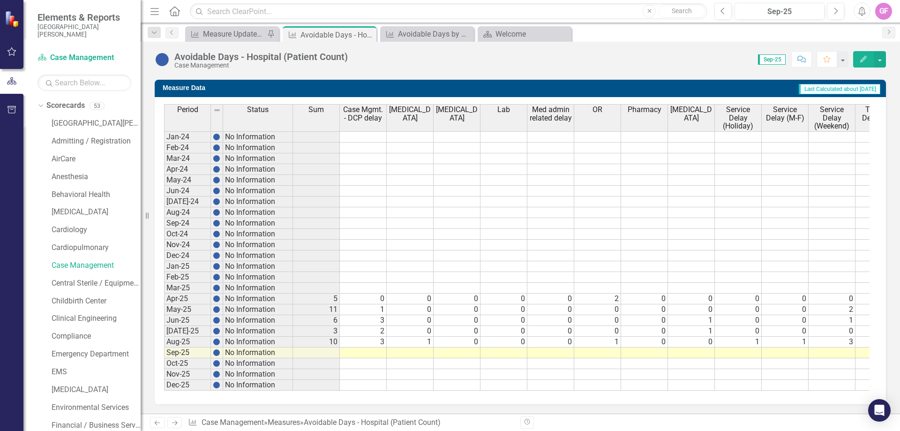
click at [372, 347] on td at bounding box center [363, 352] width 47 height 11
type textarea "2"
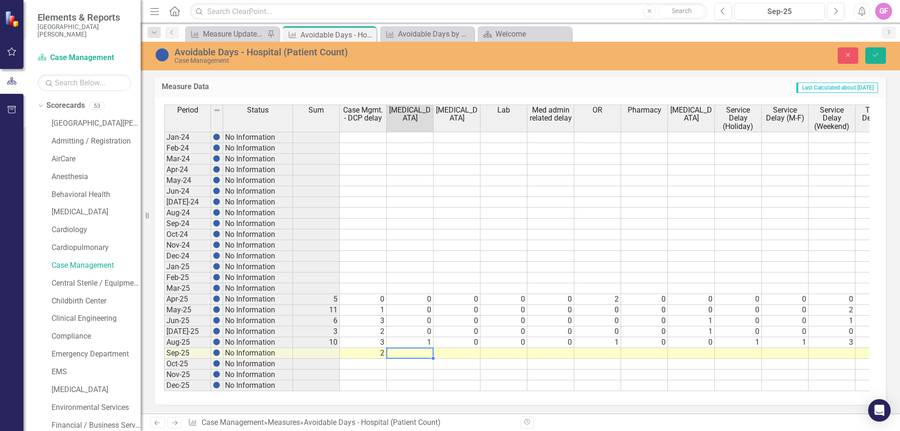
type textarea "0"
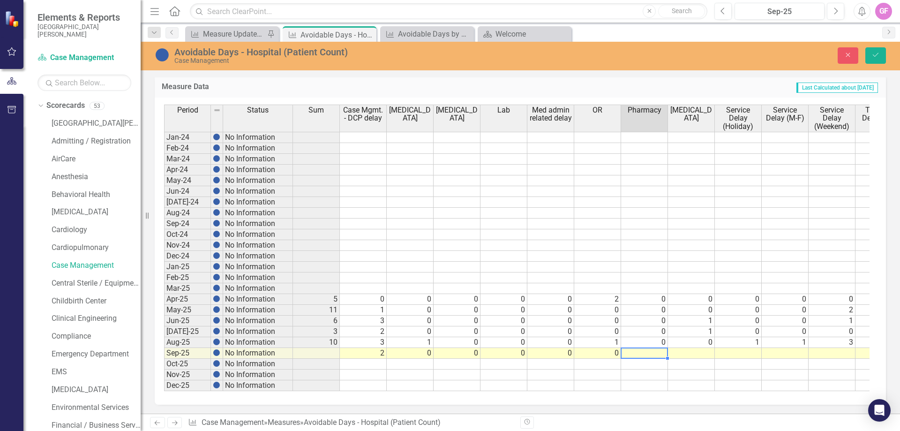
type textarea "0"
type textarea "2"
type textarea "0"
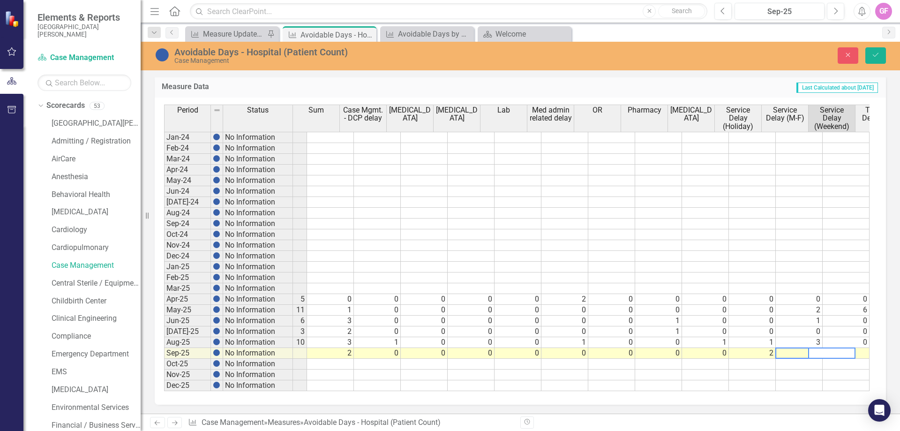
scroll to position [0, 33]
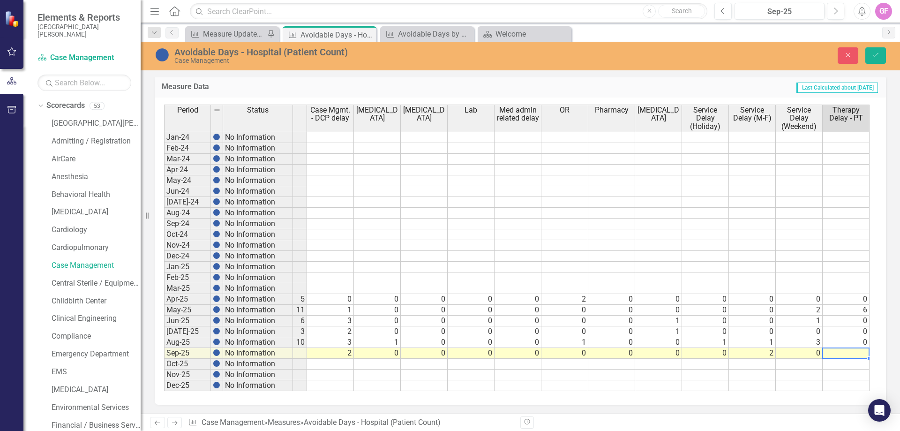
type textarea "1"
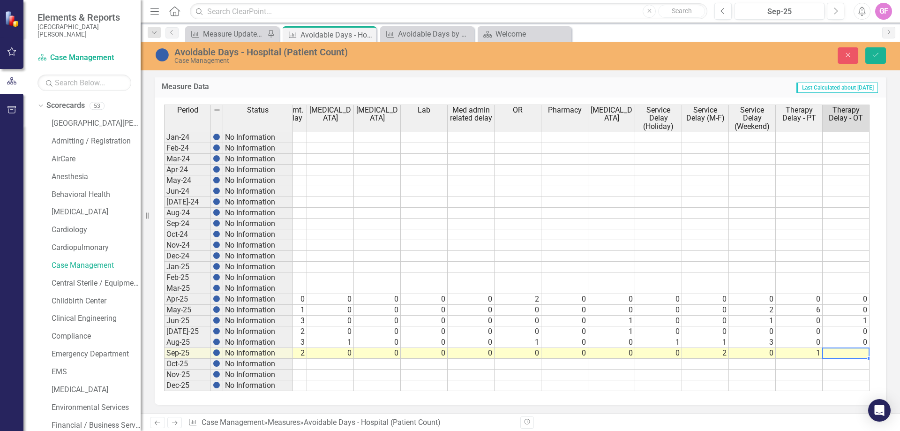
type textarea "2"
type textarea "0"
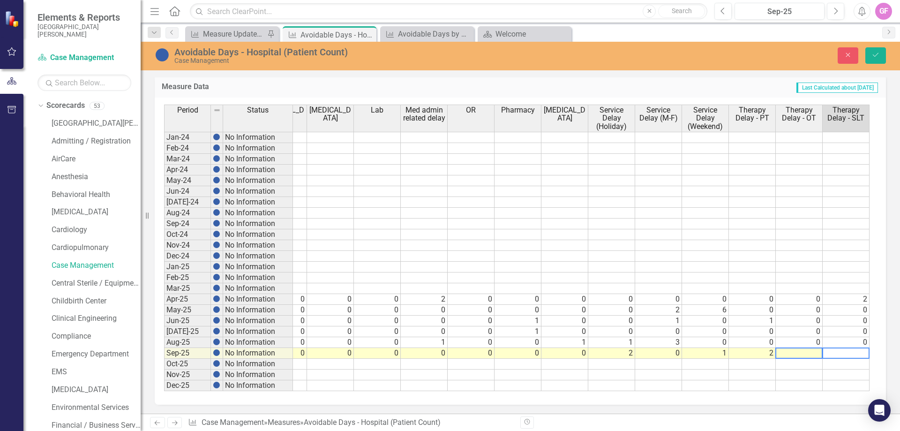
scroll to position [0, 173]
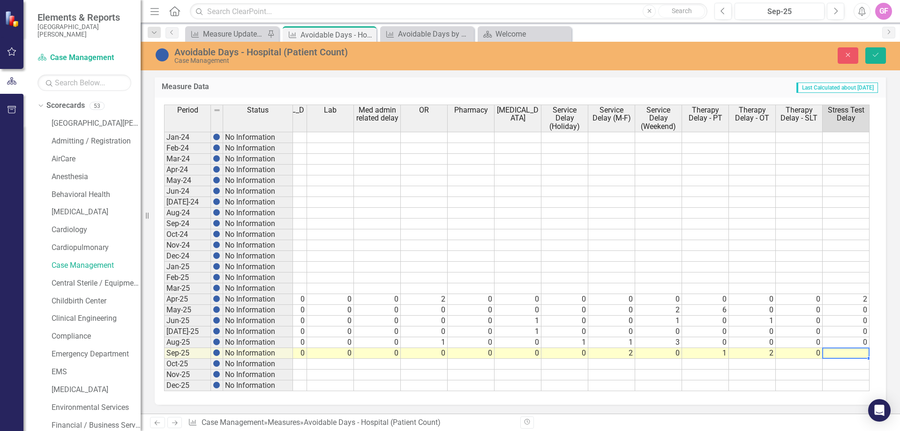
type textarea "0"
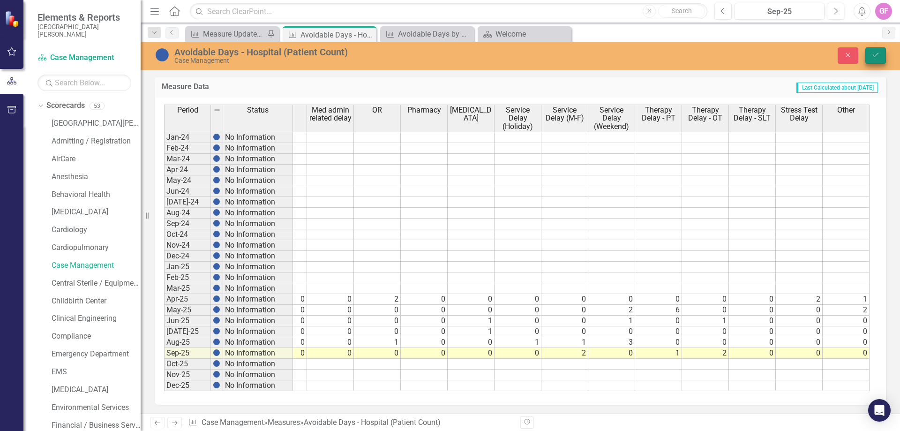
type textarea "0"
click at [875, 54] on icon "Save" at bounding box center [876, 55] width 8 height 7
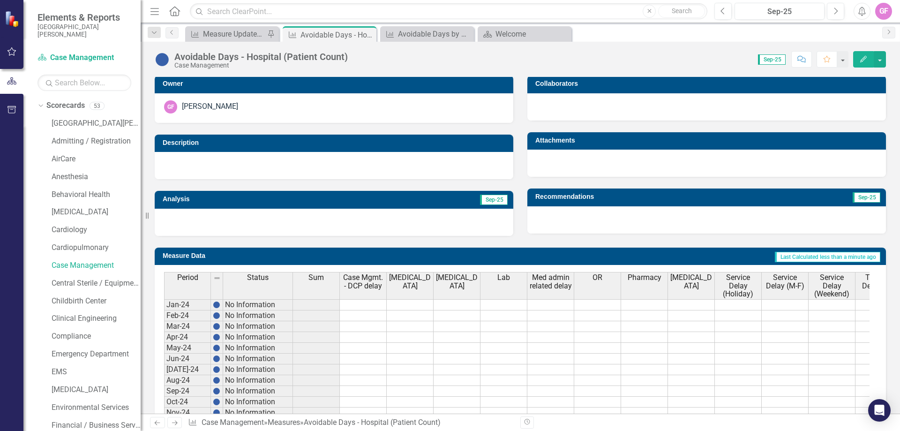
scroll to position [0, 0]
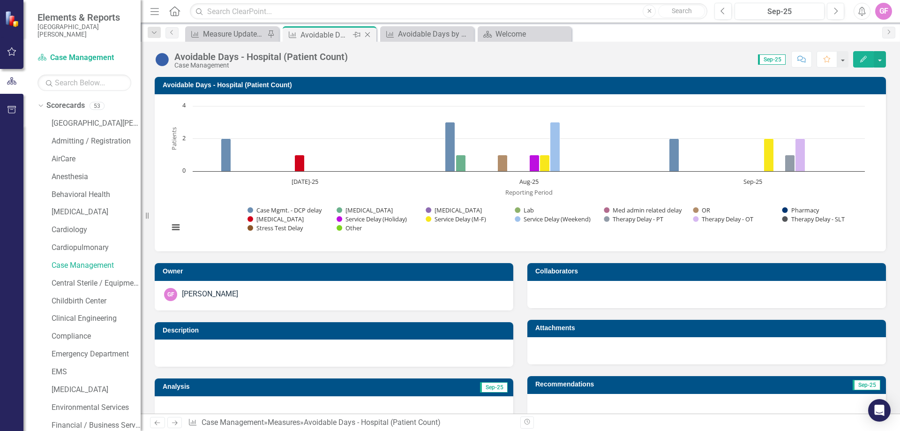
click at [369, 34] on icon "Close" at bounding box center [367, 35] width 9 height 8
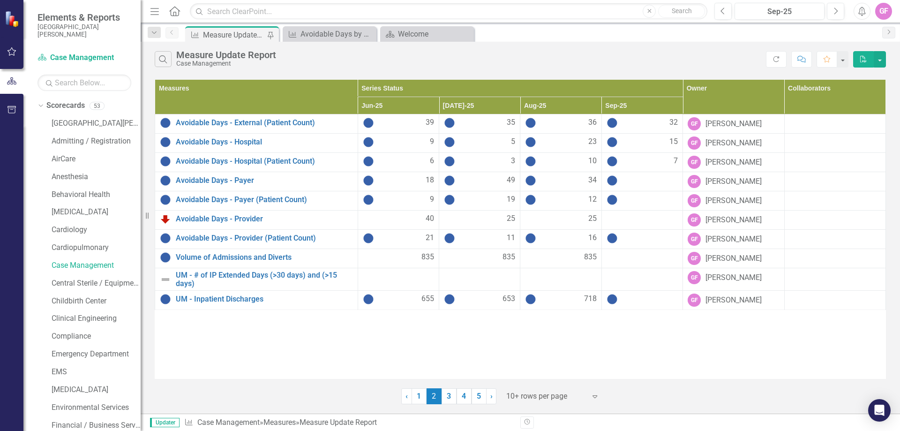
click at [232, 35] on div "Measure Update Report" at bounding box center [234, 35] width 62 height 12
click at [711, 341] on div "Measures Series Status Owner Collaborators Jun-25 [DATE]-25 Aug-25 Sep-25 Avoid…" at bounding box center [520, 229] width 731 height 300
click at [709, 367] on div "Measures Series Status Owner Collaborators Jun-25 [DATE]-25 Aug-25 Sep-25 Avoid…" at bounding box center [520, 229] width 731 height 300
click at [222, 180] on link "Avoidable Days - Payer" at bounding box center [264, 180] width 177 height 8
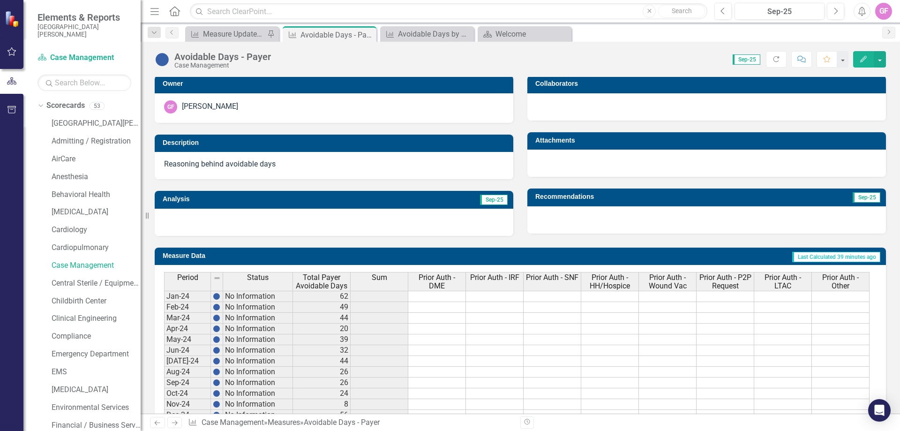
scroll to position [347, 0]
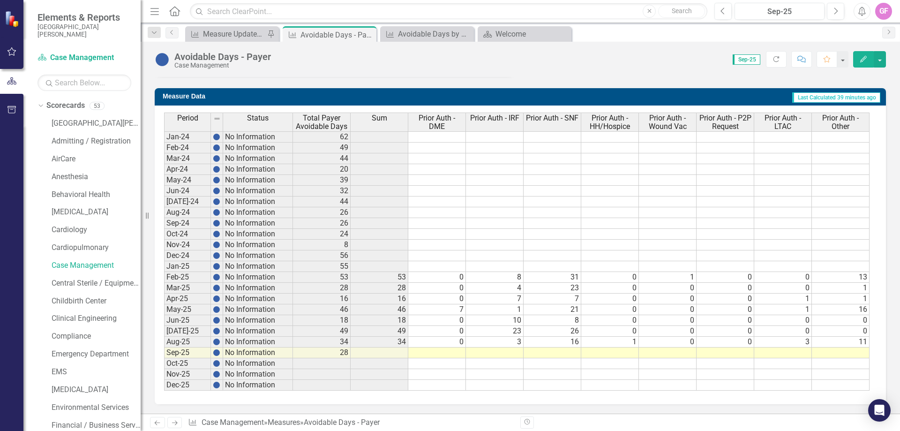
click at [439, 353] on td at bounding box center [437, 352] width 58 height 11
type textarea "0"
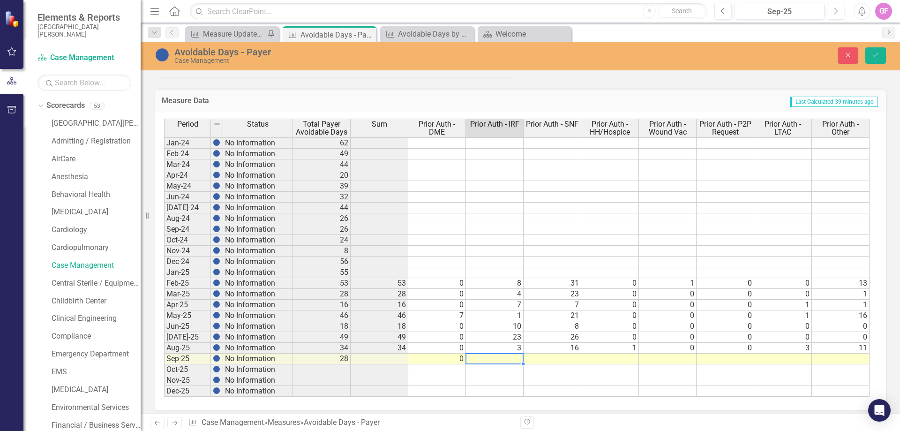
type textarea "3"
type textarea "20"
type textarea "0"
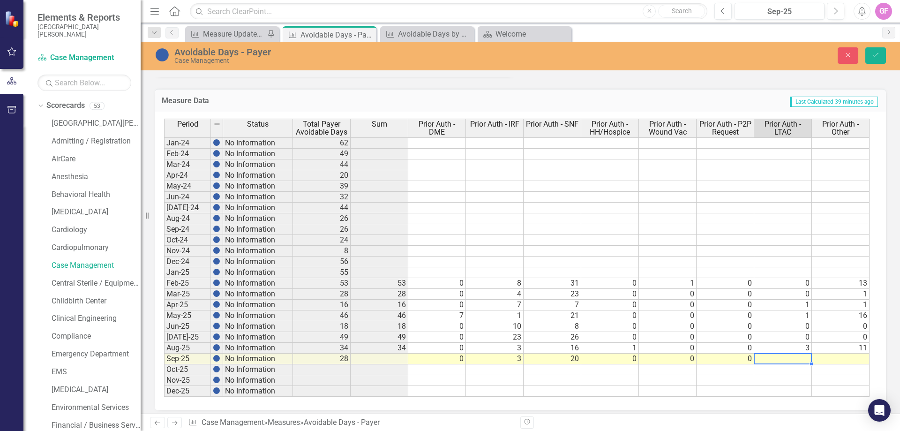
type textarea "5"
type textarea "0"
click at [879, 56] on icon "Save" at bounding box center [876, 55] width 8 height 7
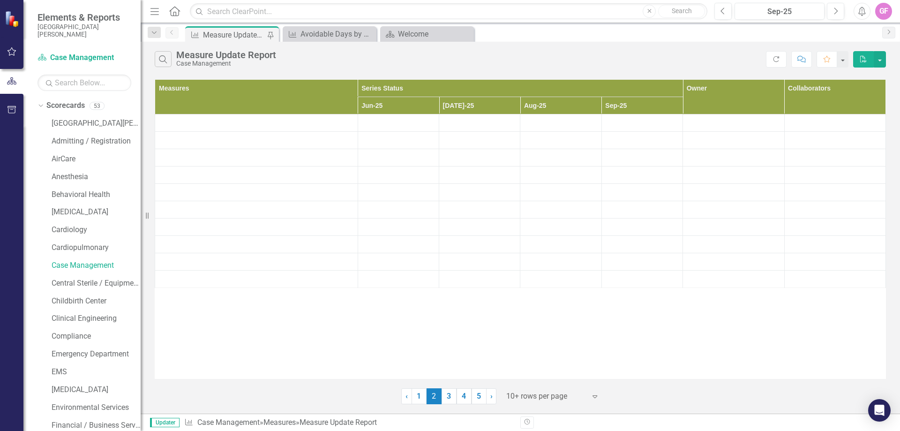
click at [239, 32] on div "Measure Update Report" at bounding box center [234, 35] width 62 height 12
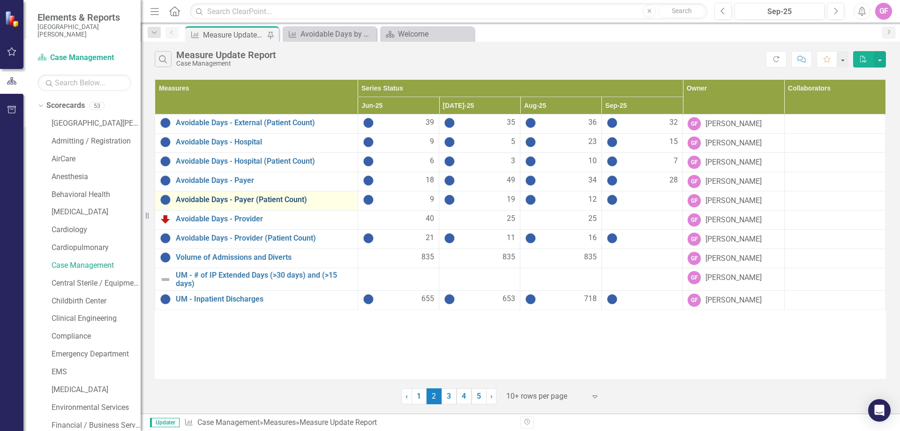
click at [262, 201] on link "Avoidable Days - Payer (Patient Count)" at bounding box center [264, 199] width 177 height 8
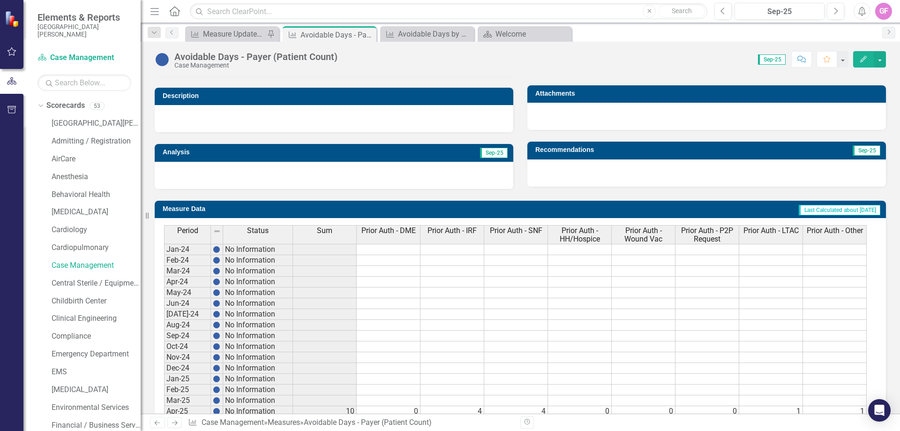
scroll to position [328, 0]
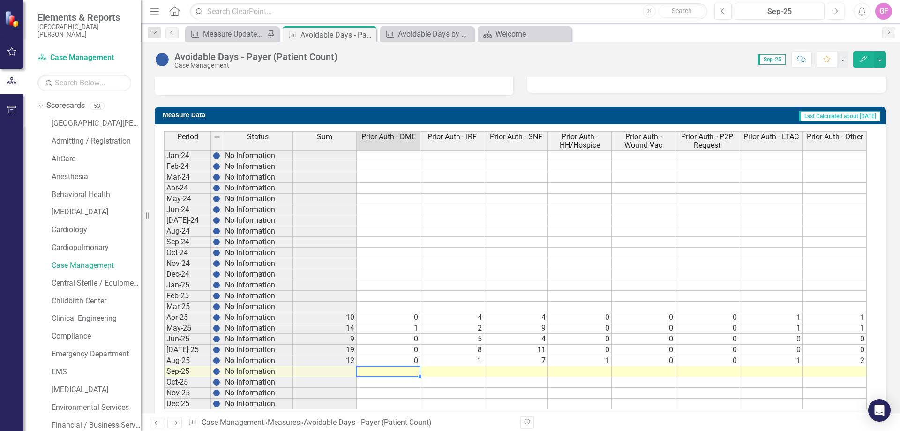
click at [408, 372] on td at bounding box center [389, 371] width 64 height 11
type textarea "0"
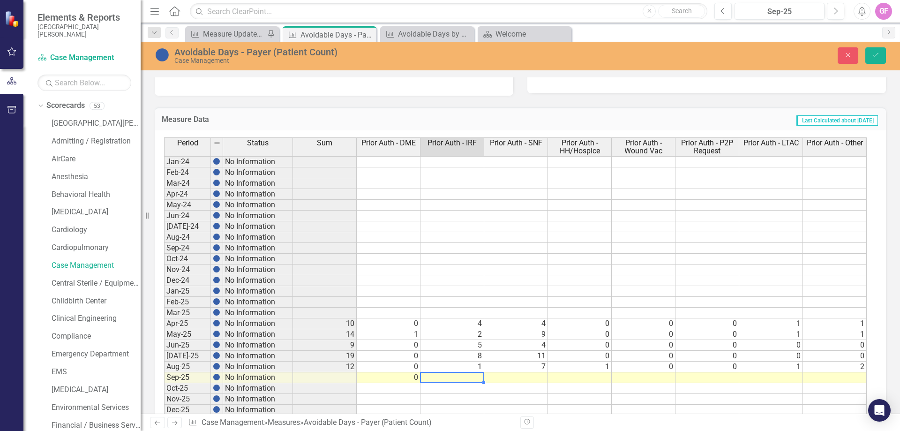
type textarea "2"
type textarea "8"
type textarea "0"
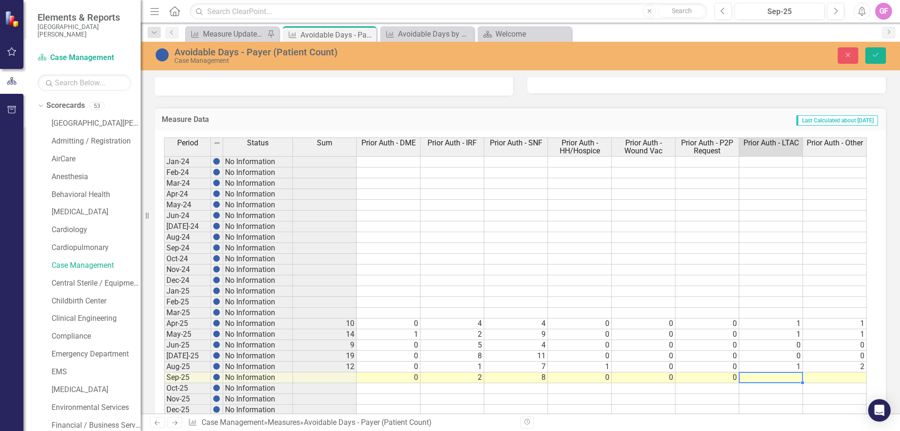
type textarea "1"
type textarea "0"
click at [872, 53] on icon "Save" at bounding box center [876, 55] width 8 height 7
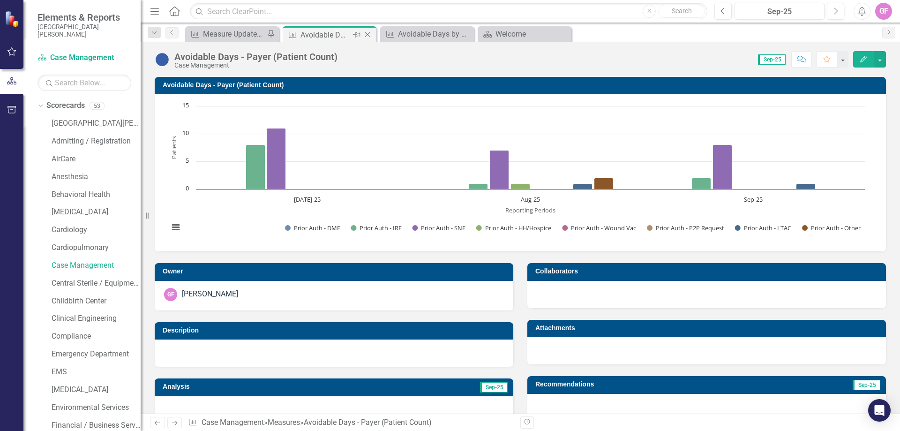
click at [371, 33] on icon "Close" at bounding box center [367, 35] width 9 height 8
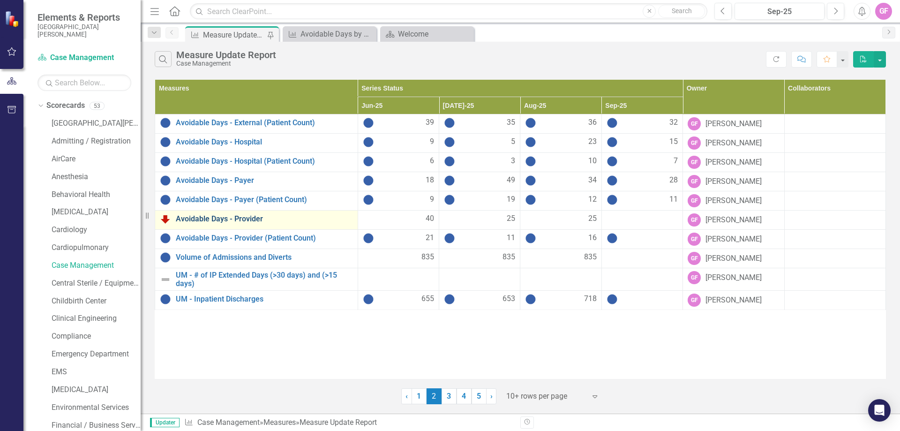
click at [229, 221] on link "Avoidable Days - Provider" at bounding box center [264, 219] width 177 height 8
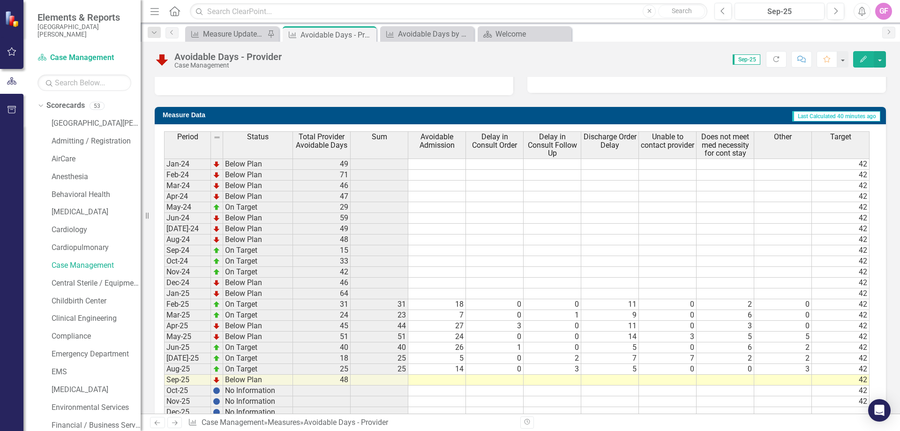
scroll to position [355, 0]
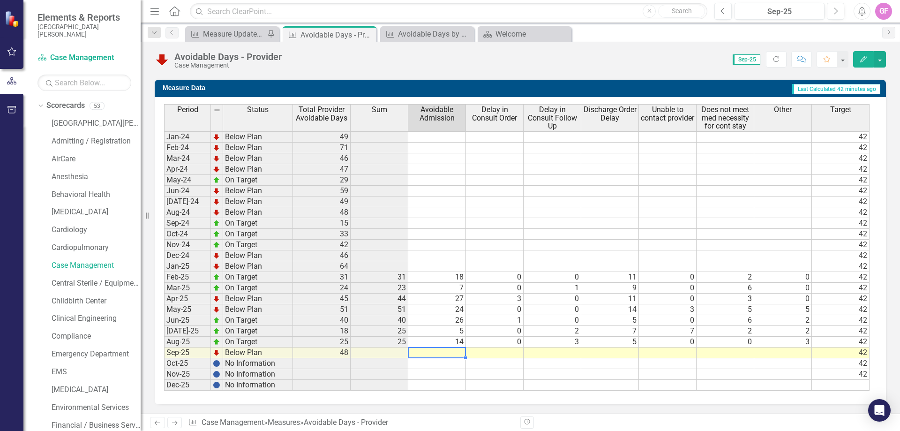
click at [450, 353] on td at bounding box center [437, 352] width 58 height 11
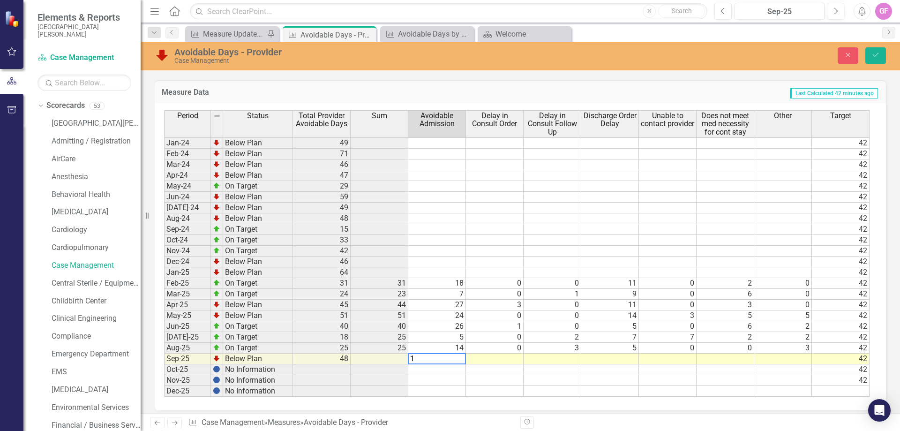
type textarea "15"
type textarea "2"
type textarea "1"
type textarea "29"
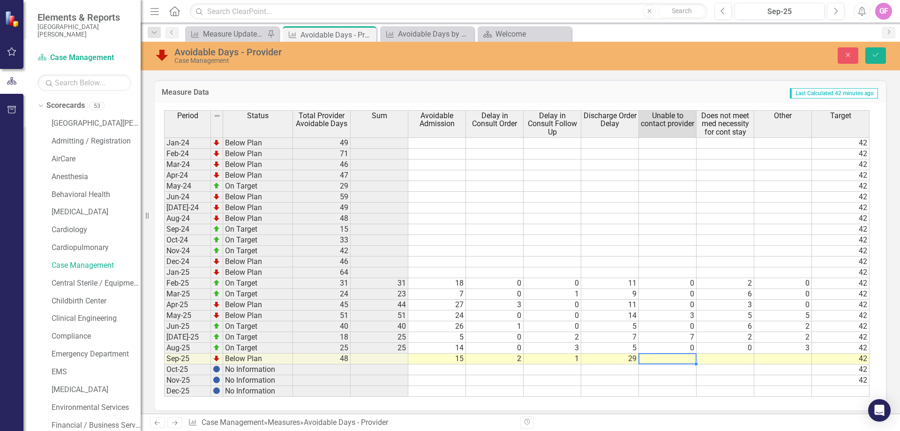
type textarea "0"
type textarea "1"
type textarea "0"
click at [756, 392] on td at bounding box center [783, 391] width 58 height 11
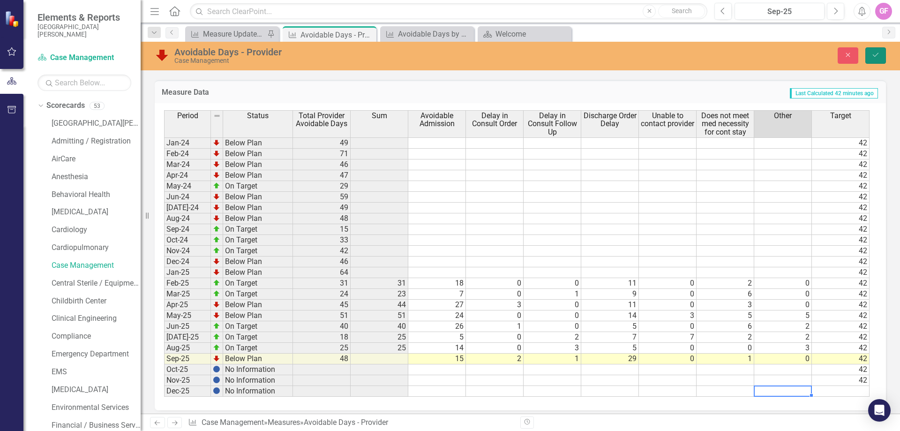
drag, startPoint x: 877, startPoint y: 56, endPoint x: 864, endPoint y: 99, distance: 45.5
click at [877, 55] on icon "Save" at bounding box center [876, 55] width 8 height 7
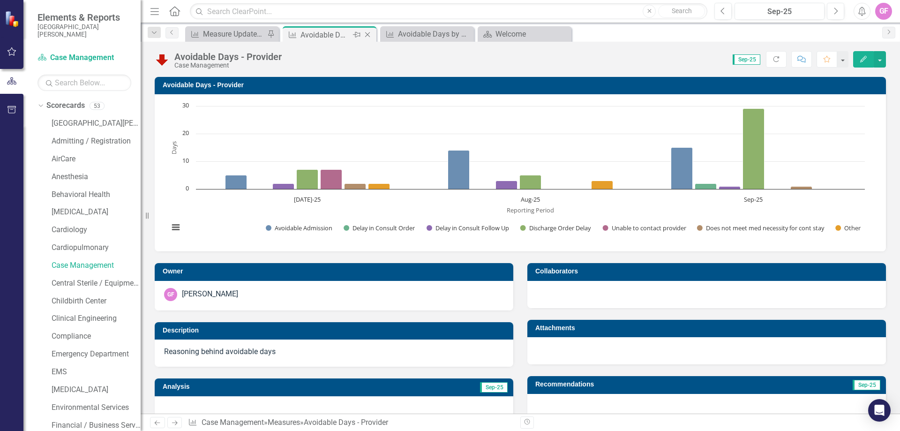
click at [366, 33] on icon at bounding box center [367, 34] width 5 height 5
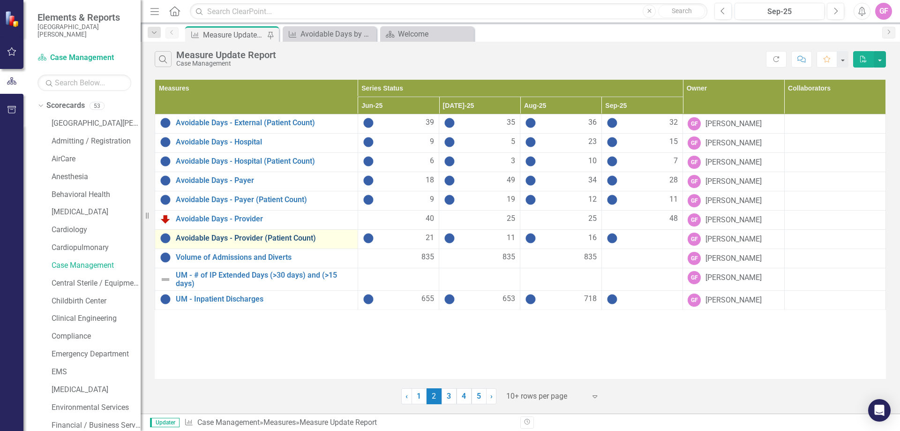
click at [229, 240] on link "Avoidable Days - Provider (Patient Count)" at bounding box center [264, 238] width 177 height 8
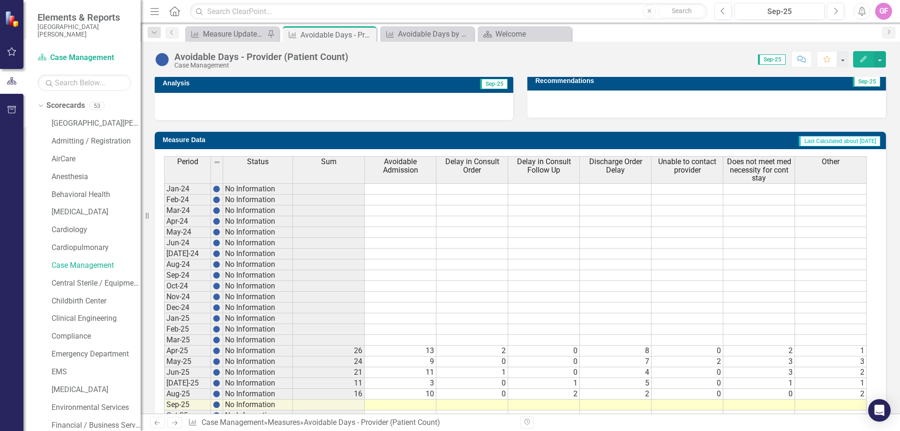
scroll to position [355, 0]
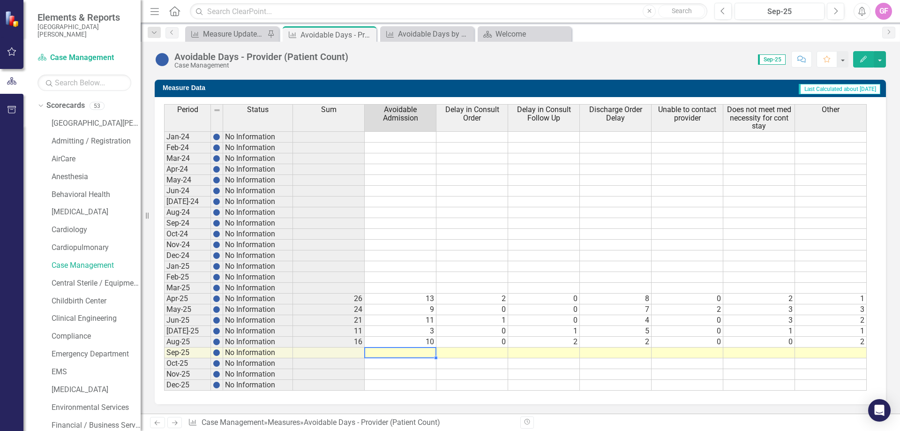
click at [420, 352] on td at bounding box center [401, 352] width 72 height 11
type textarea "9"
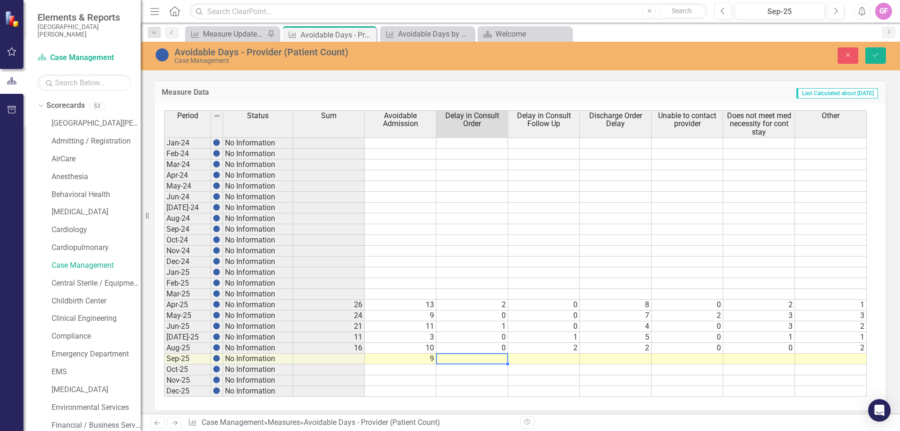
type textarea "1"
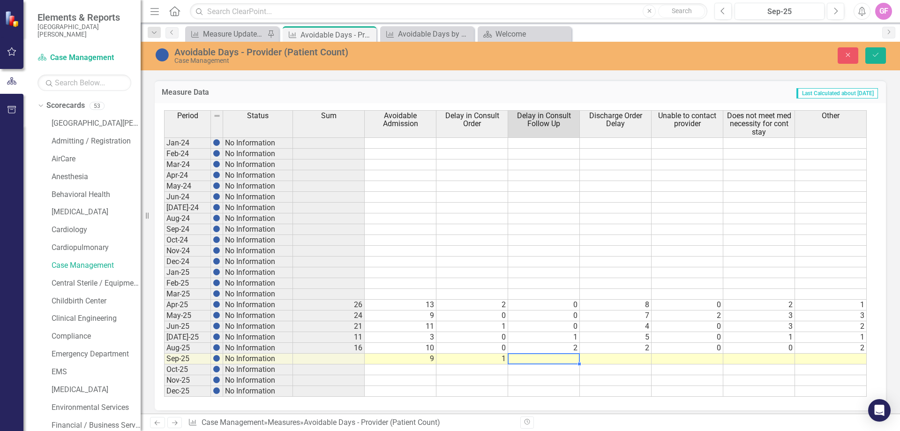
type textarea "1"
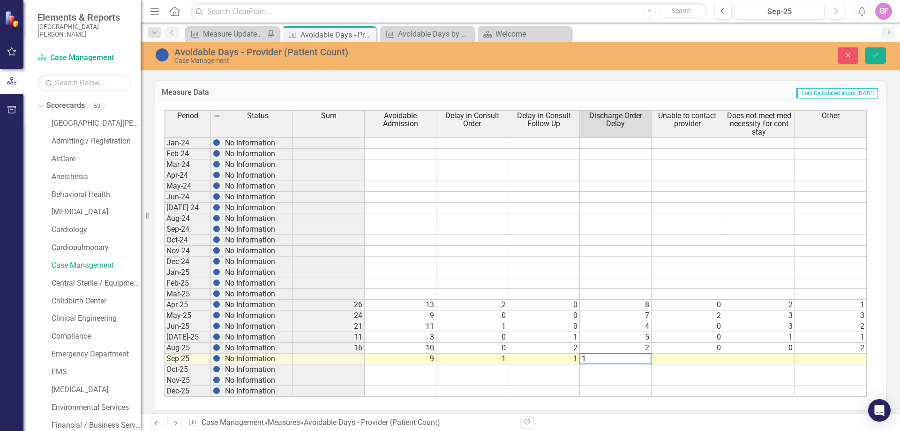
type textarea "12"
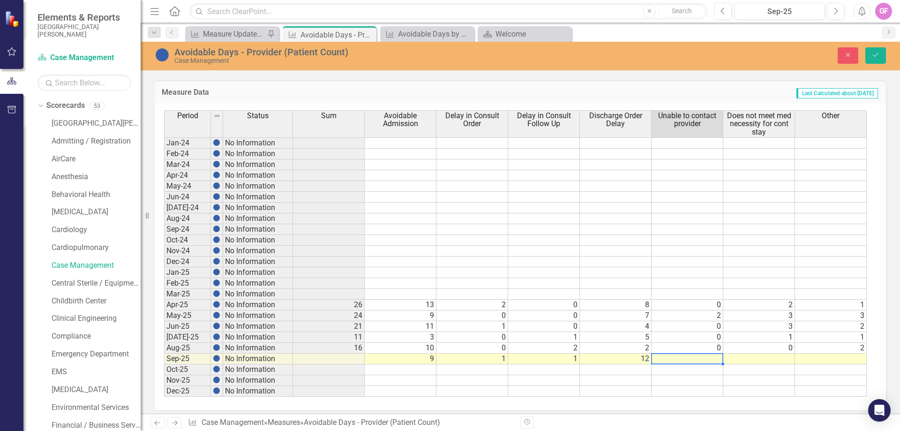
type textarea "0"
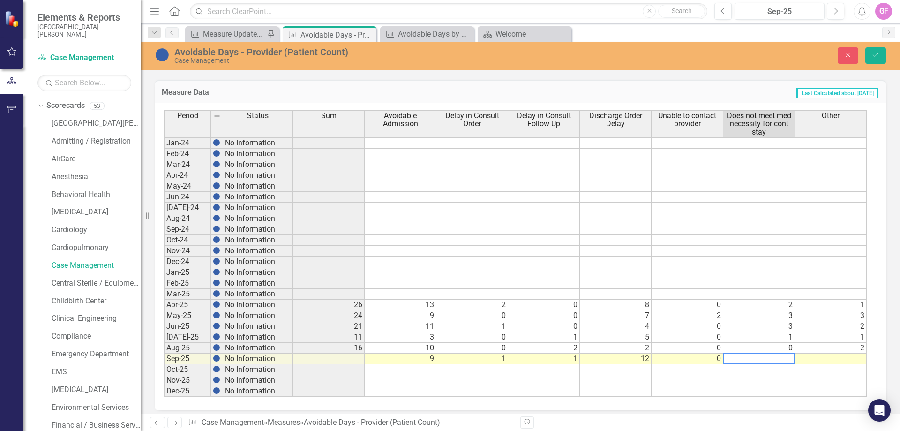
type textarea "0"
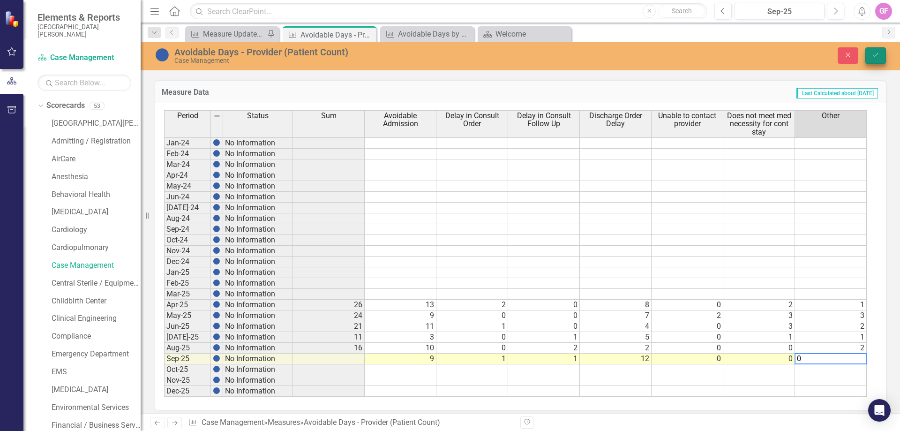
type textarea "0"
drag, startPoint x: 882, startPoint y: 57, endPoint x: 883, endPoint y: 138, distance: 81.1
click at [882, 57] on button "Save" at bounding box center [875, 55] width 21 height 16
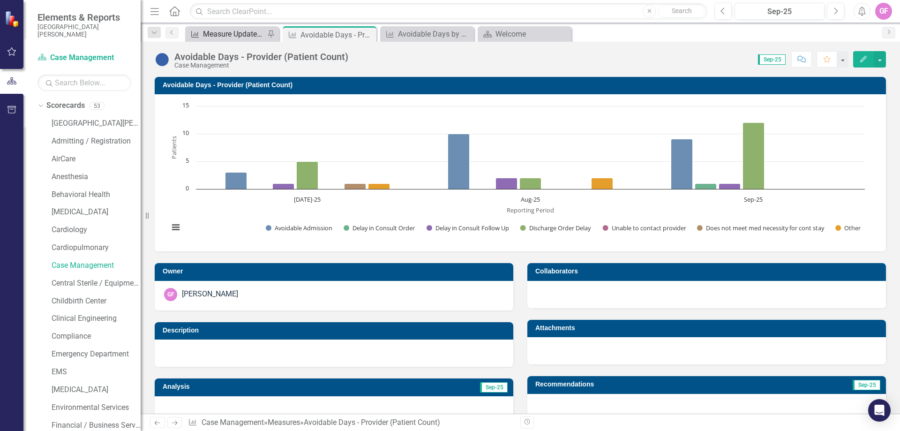
click at [224, 32] on div "Measure Update Report" at bounding box center [234, 34] width 62 height 12
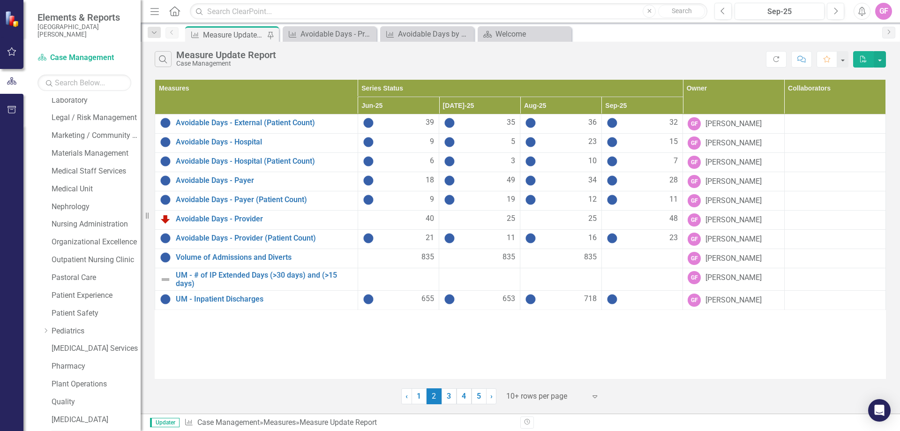
scroll to position [572, 0]
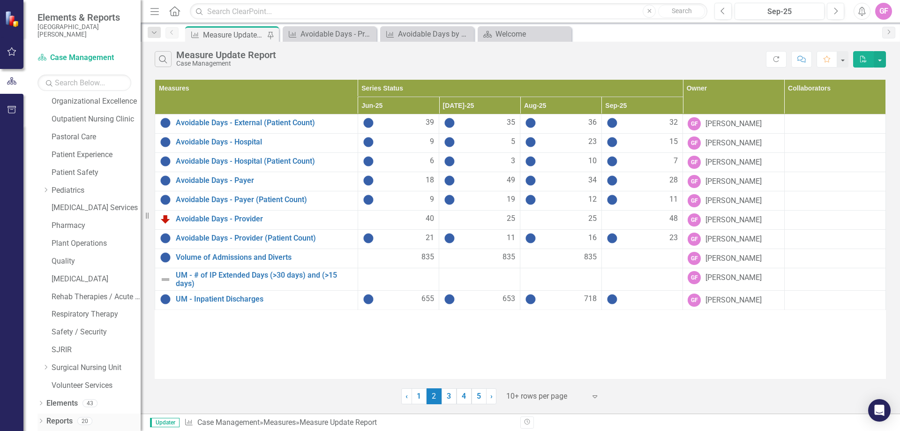
click at [42, 421] on icon at bounding box center [41, 421] width 2 height 4
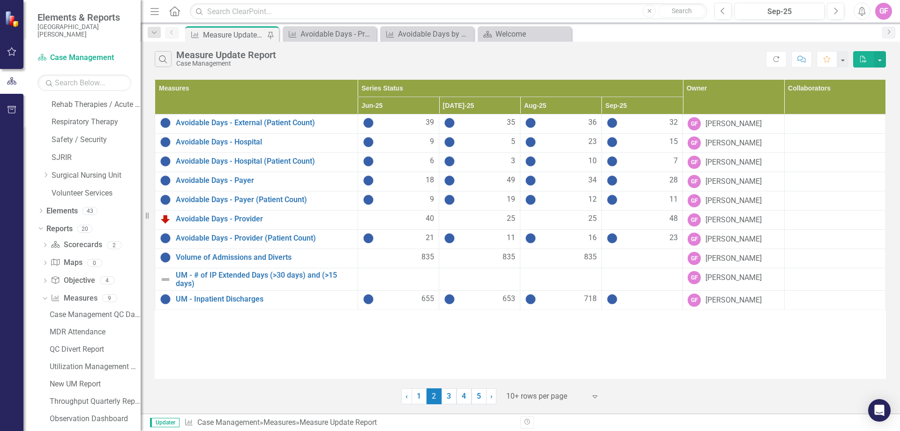
scroll to position [852, 0]
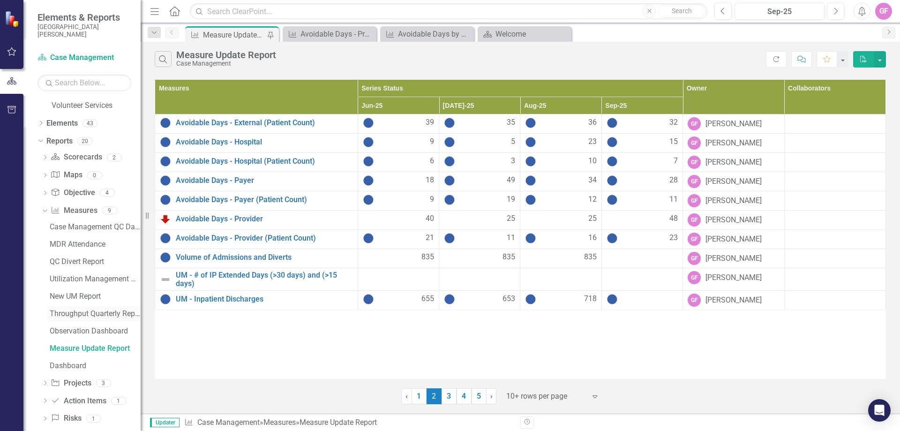
click at [90, 317] on div "Throughput Quarterly Report" at bounding box center [95, 313] width 91 height 8
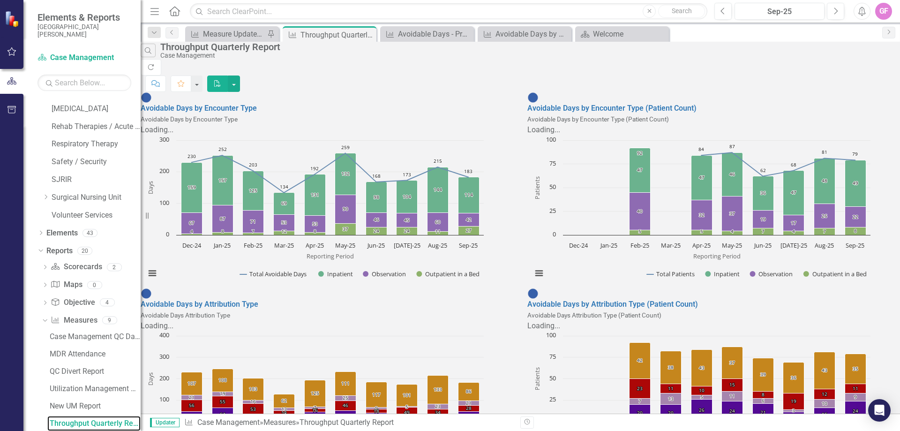
scroll to position [94, 0]
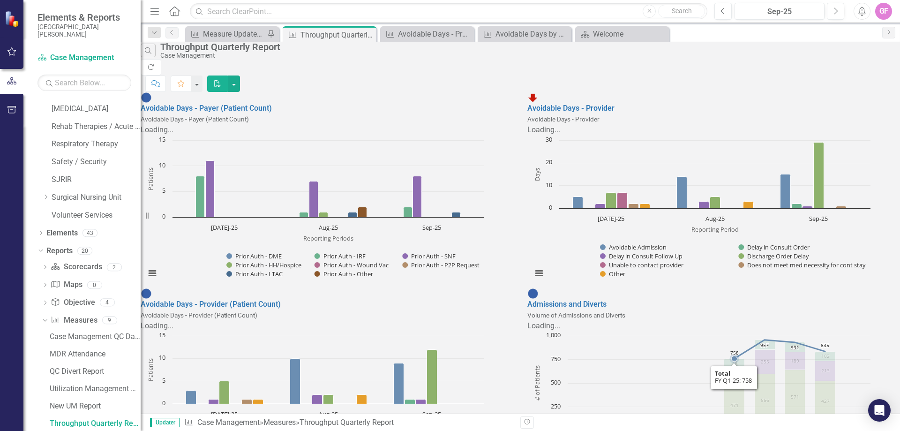
scroll to position [0, 0]
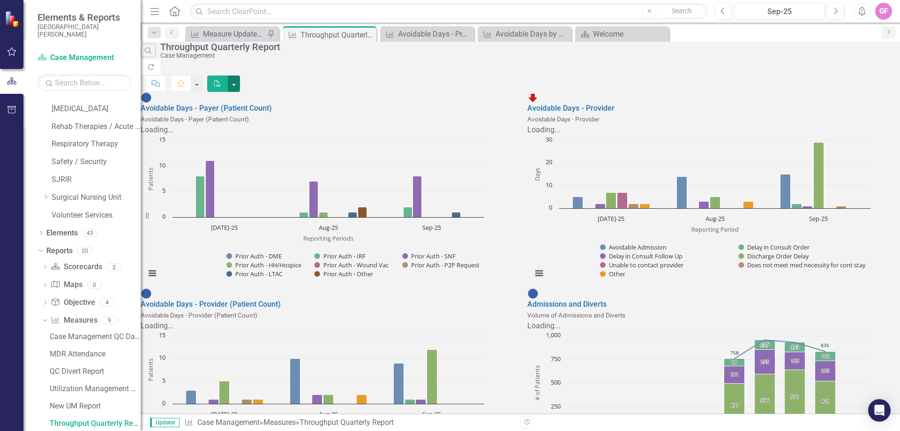
click at [240, 75] on button "button" at bounding box center [234, 83] width 12 height 16
click at [831, 78] on link "PDF Export to PDF" at bounding box center [842, 76] width 92 height 17
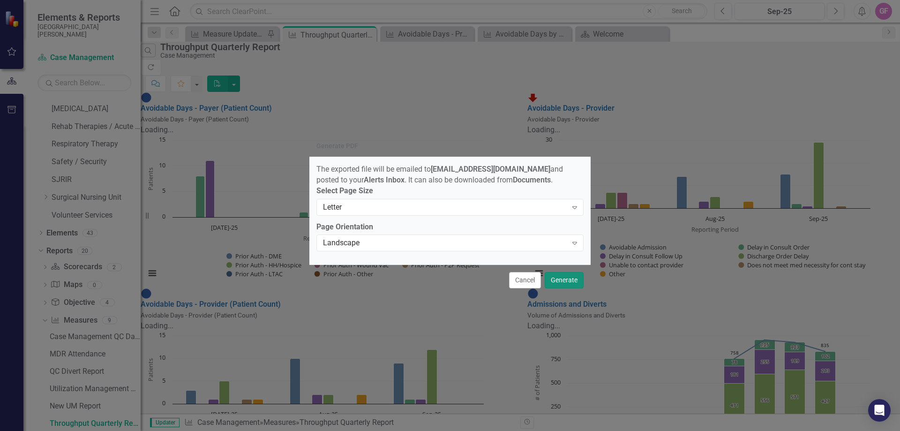
click at [559, 283] on button "Generate" at bounding box center [564, 280] width 39 height 16
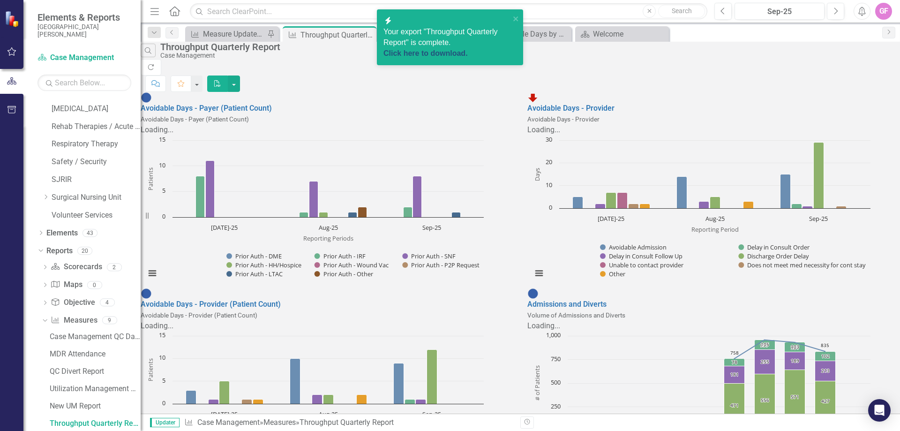
click at [467, 49] on link "Click here to download." at bounding box center [425, 53] width 84 height 8
